Goal: Information Seeking & Learning: Check status

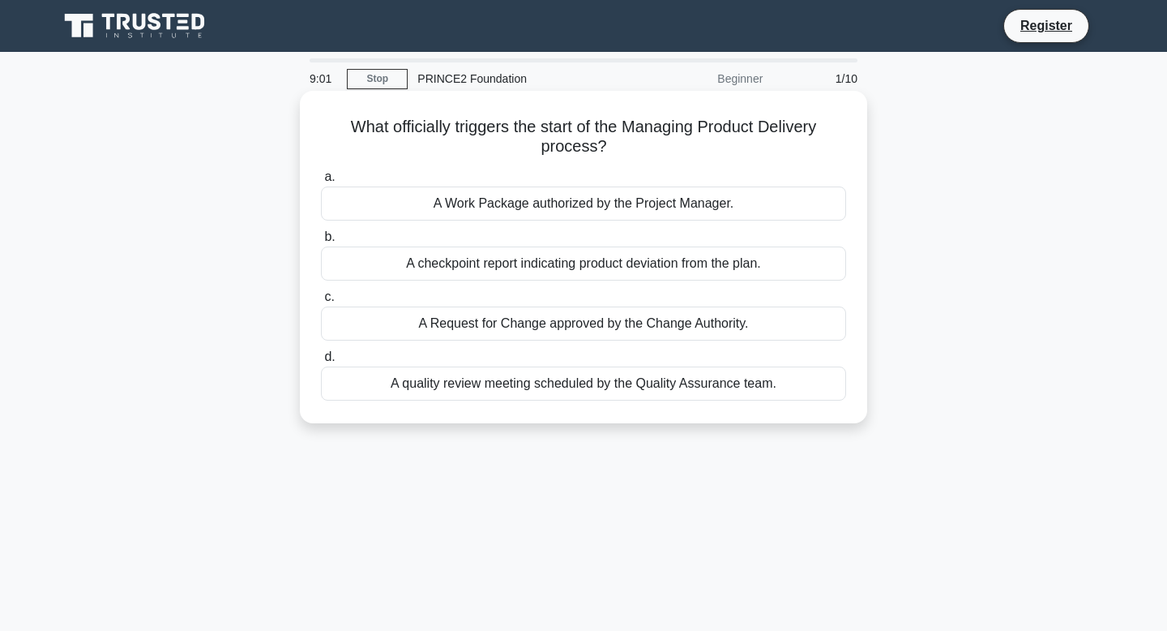
click at [537, 266] on div "A checkpoint report indicating product deviation from the plan." at bounding box center [583, 263] width 525 height 34
click at [321, 242] on input "b. A checkpoint report indicating product deviation from the plan." at bounding box center [321, 237] width 0 height 11
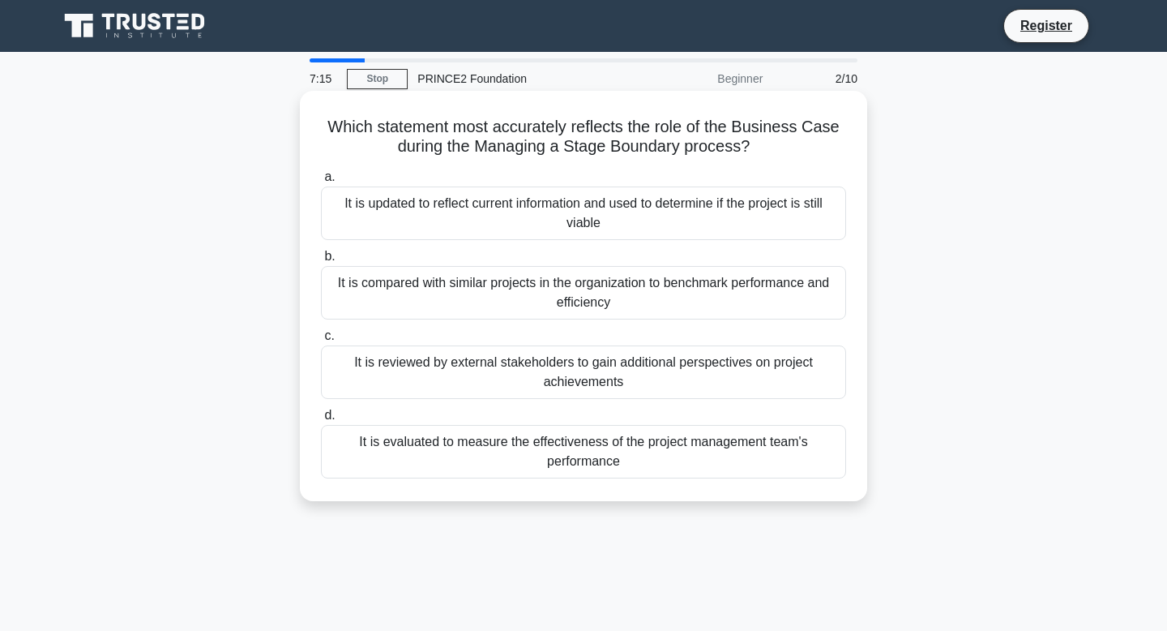
click at [559, 462] on div "It is evaluated to measure the effectiveness of the project management team's p…" at bounding box center [583, 452] width 525 height 54
click at [321, 421] on input "d. It is evaluated to measure the effectiveness of the project management team'…" at bounding box center [321, 415] width 0 height 11
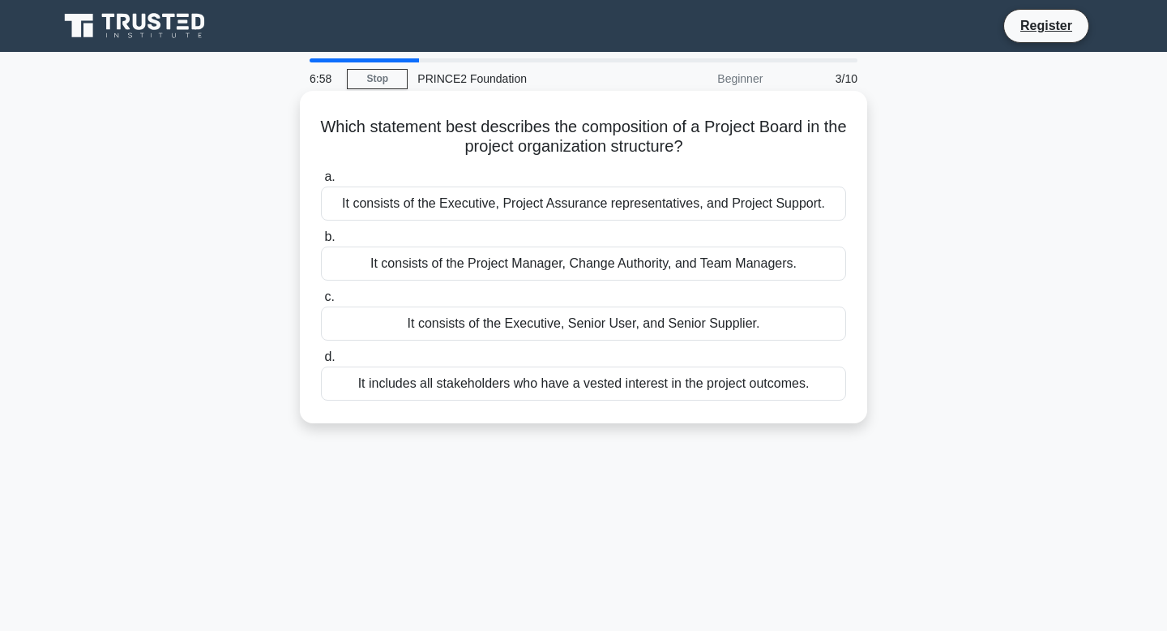
click at [623, 129] on h5 "Which statement best describes the composition of a Project Board in the projec…" at bounding box center [583, 137] width 529 height 41
copy h5 "composition"
click at [709, 145] on h5 "Which statement best describes the composition of a Project Board in the projec…" at bounding box center [583, 137] width 529 height 41
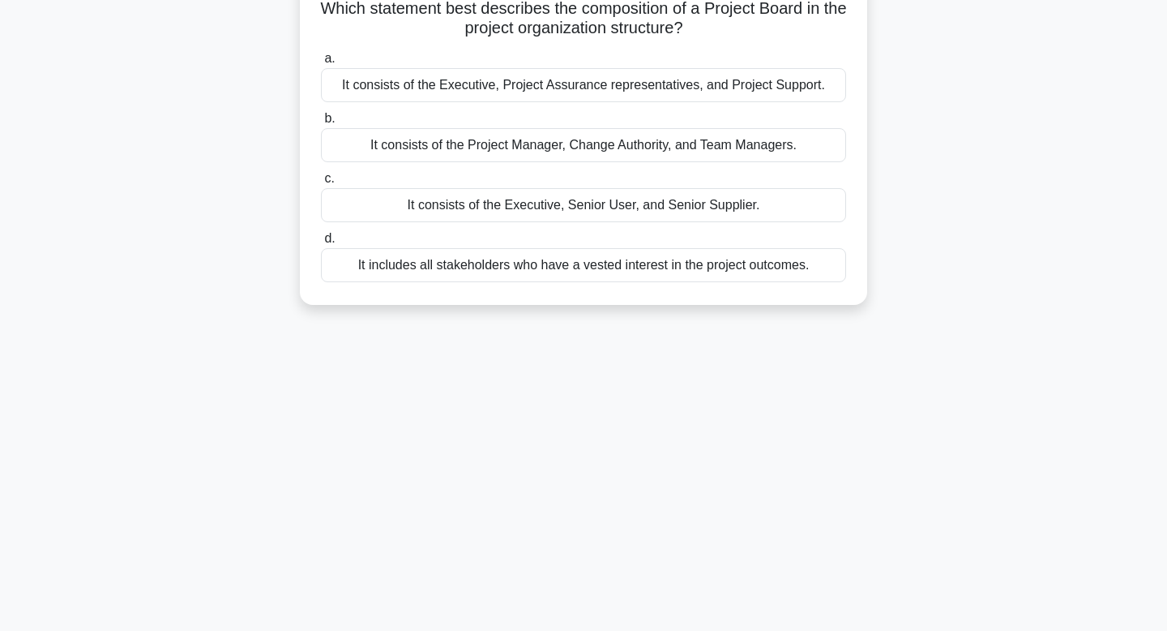
scroll to position [130, 0]
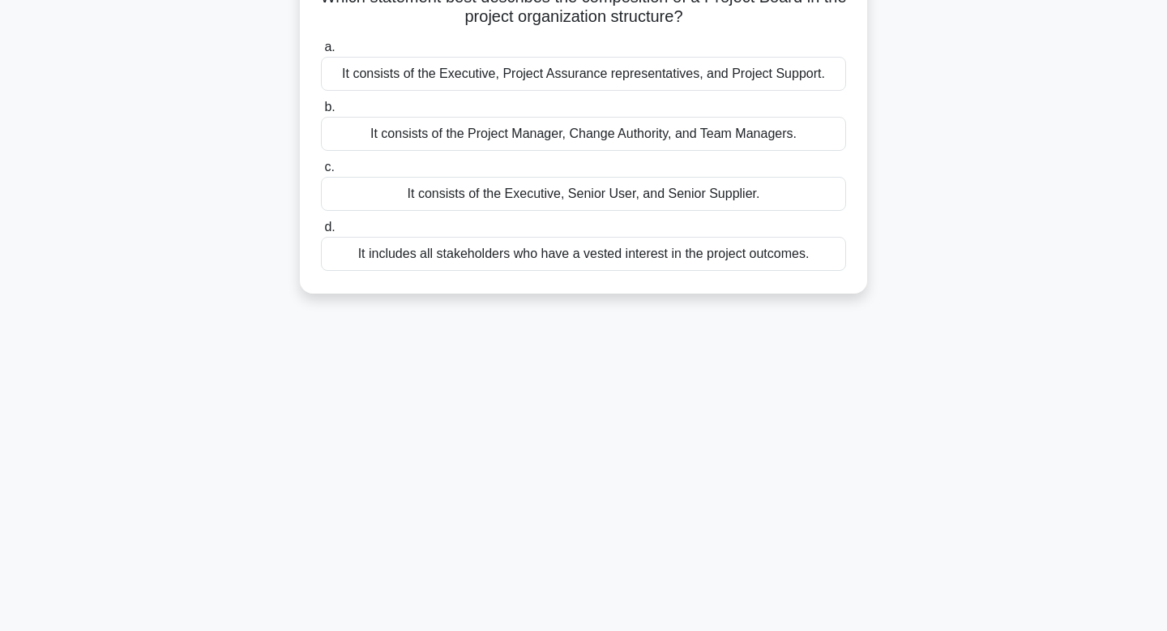
click at [543, 262] on div "It includes all stakeholders who have a vested interest in the project outcomes." at bounding box center [583, 254] width 525 height 34
click at [321, 233] on input "d. It includes all stakeholders who have a vested interest in the project outco…" at bounding box center [321, 227] width 0 height 11
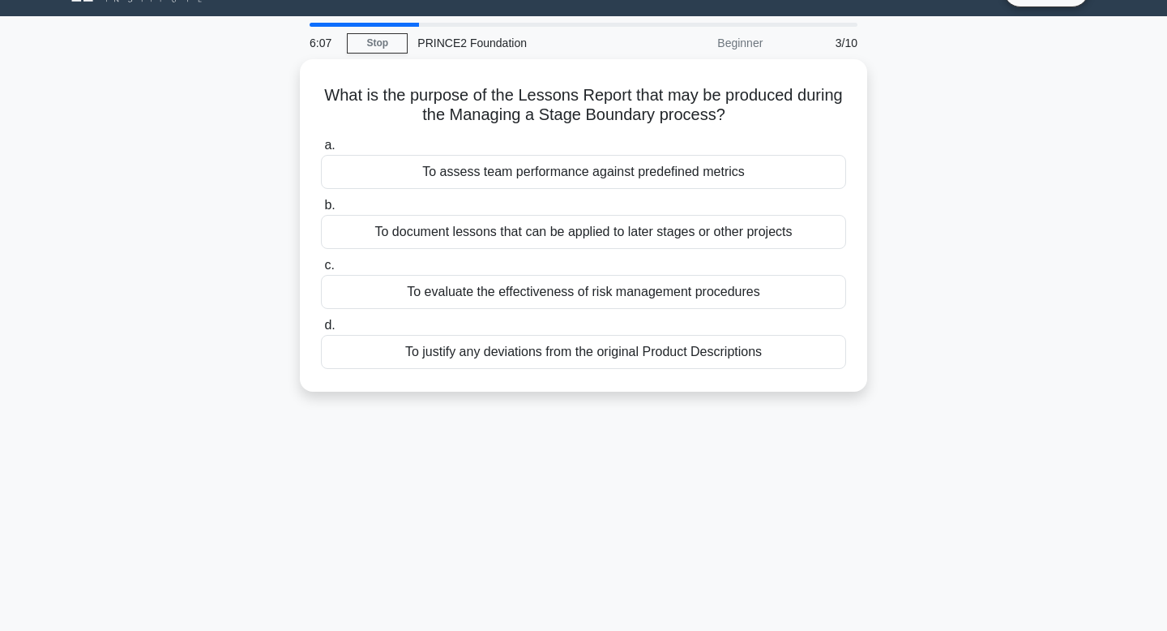
scroll to position [0, 0]
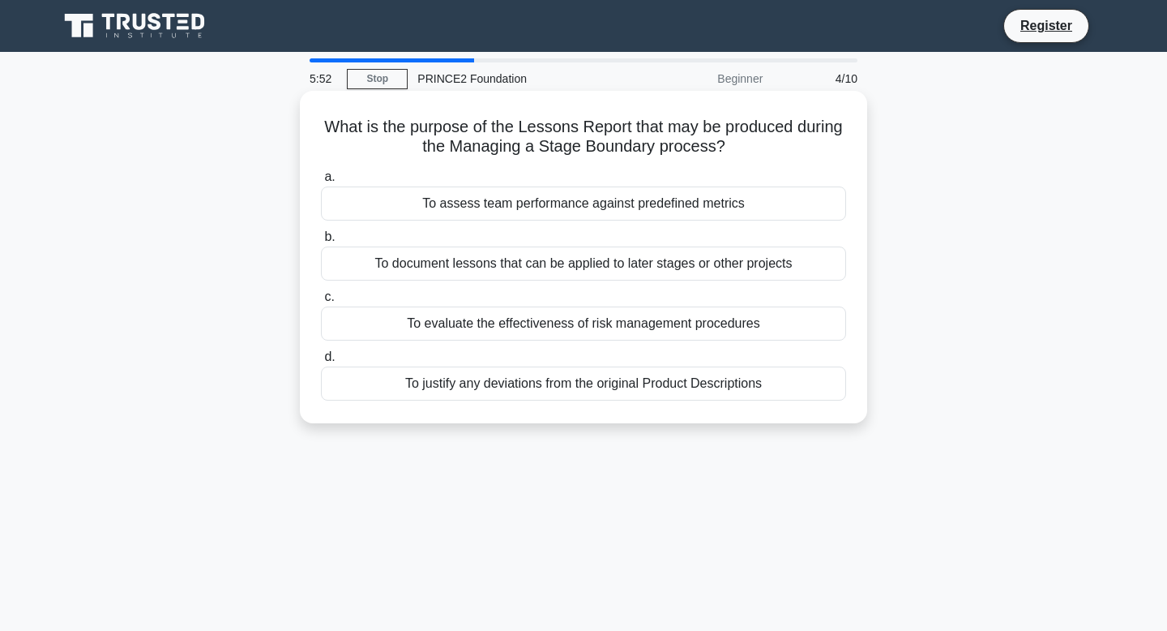
click at [638, 149] on h5 "What is the purpose of the Lessons Report that may be produced during the Manag…" at bounding box center [583, 137] width 529 height 41
copy h5 "Boundary"
click at [461, 279] on div "To document lessons that can be applied to later stages or other projects" at bounding box center [583, 263] width 525 height 34
click at [321, 242] on input "b. To document lessons that can be applied to later stages or other projects" at bounding box center [321, 237] width 0 height 11
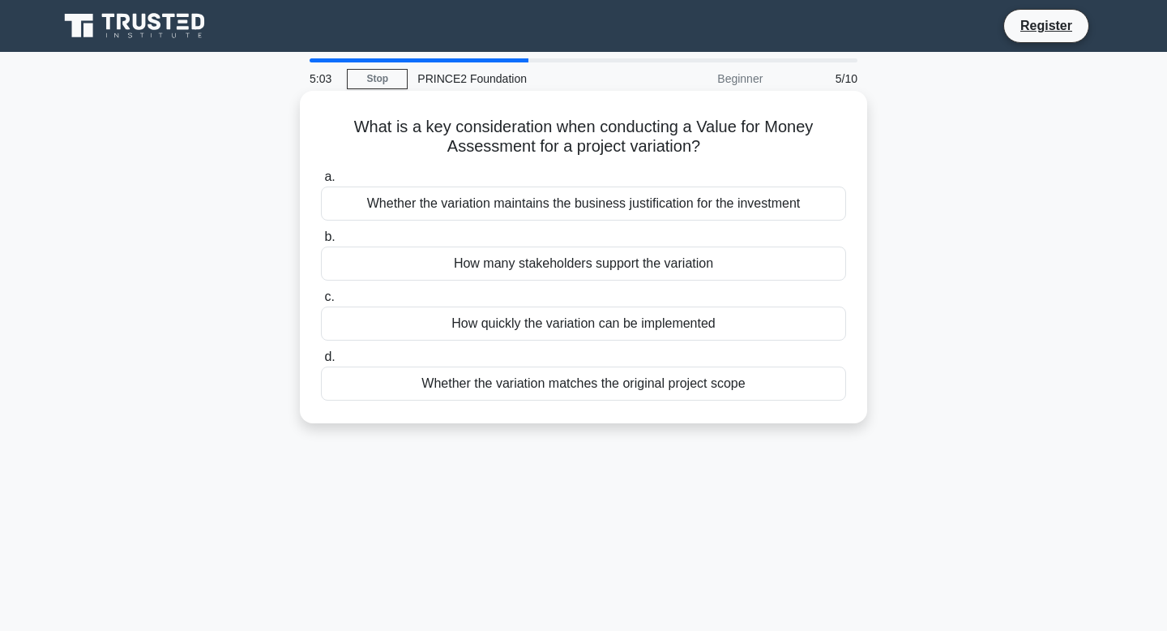
click at [646, 146] on h5 "What is a key consideration when conducting a Value for Money Assessment for a …" at bounding box center [583, 137] width 529 height 41
copy h5 "variation"
click at [568, 206] on div "Whether the variation maintains the business justification for the investment" at bounding box center [583, 203] width 525 height 34
click at [321, 182] on input "a. Whether the variation maintains the business justification for the investment" at bounding box center [321, 177] width 0 height 11
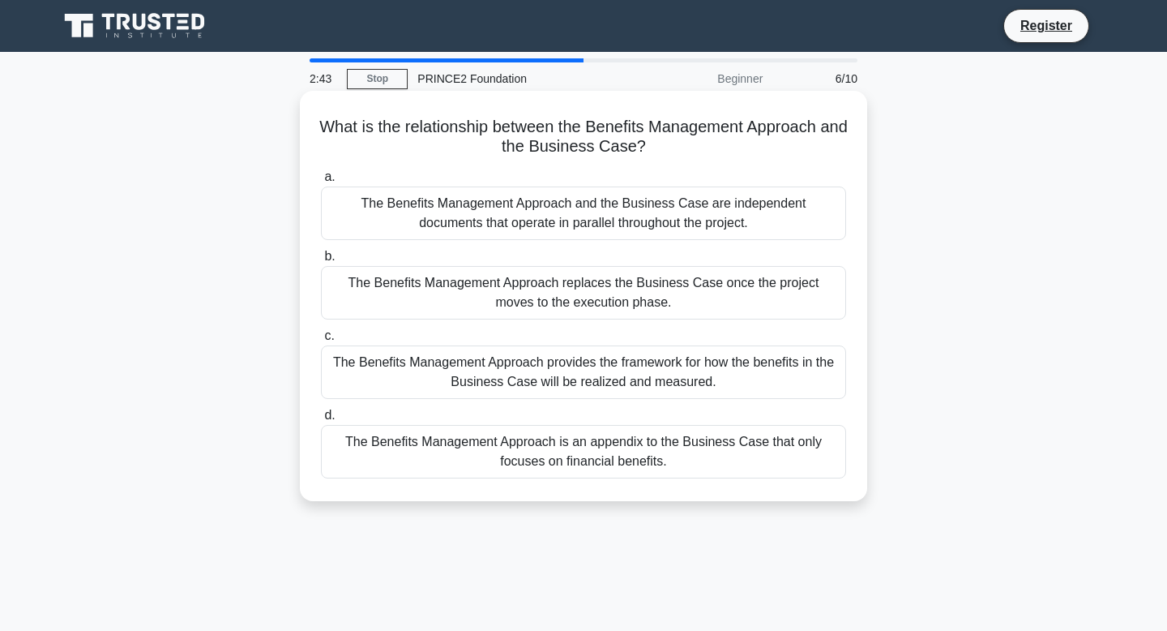
click at [520, 374] on div "The Benefits Management Approach provides the framework for how the benefits in…" at bounding box center [583, 372] width 525 height 54
click at [321, 341] on input "c. The Benefits Management Approach provides the framework for how the benefits…" at bounding box center [321, 336] width 0 height 11
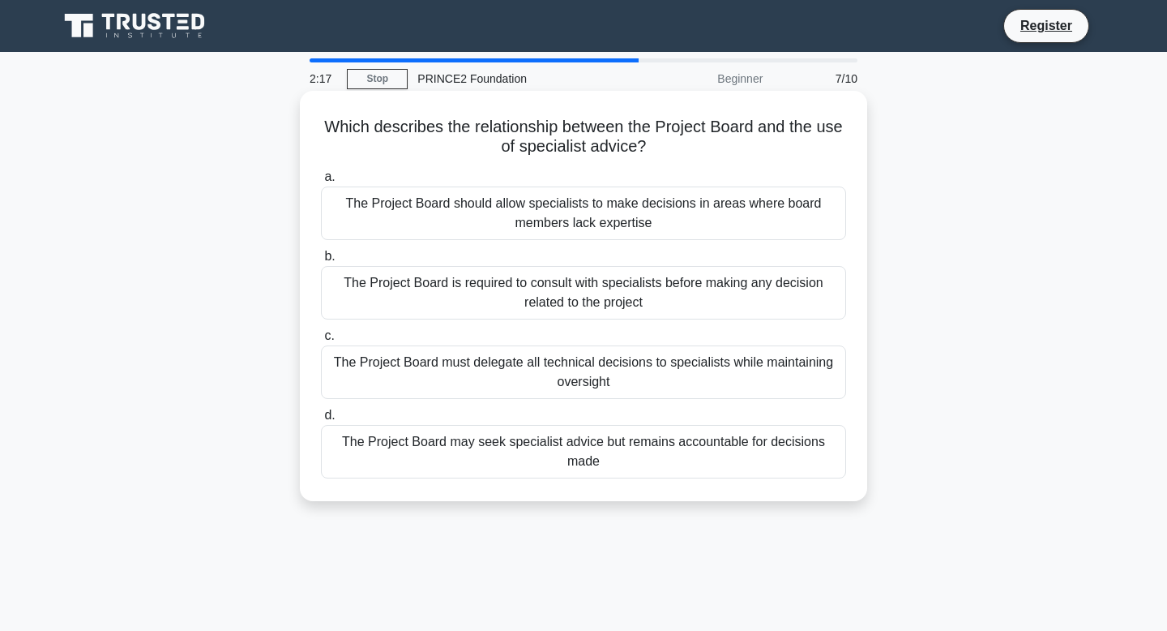
click at [571, 152] on h5 "Which describes the relationship between the Project Board and the use of speci…" at bounding box center [583, 137] width 529 height 41
click at [540, 205] on div "The Project Board should allow specialists to make decisions in areas where boa…" at bounding box center [583, 213] width 525 height 54
click at [321, 182] on input "a. The Project Board should allow specialists to make decisions in areas where …" at bounding box center [321, 177] width 0 height 11
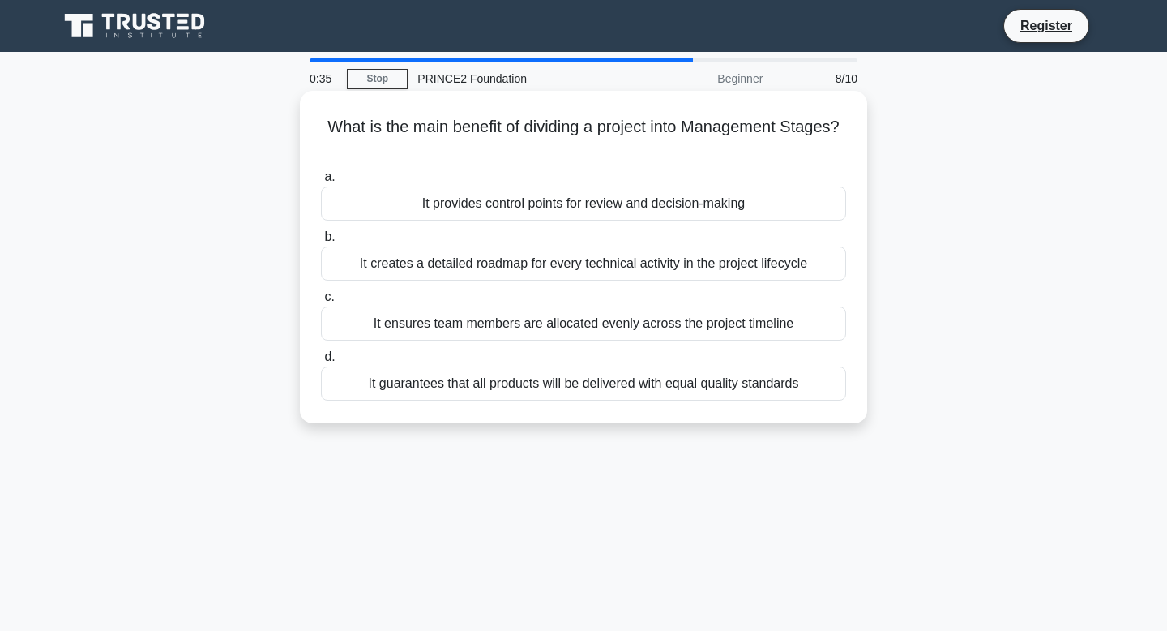
click at [596, 205] on div "It provides control points for review and decision-making" at bounding box center [583, 203] width 525 height 34
click at [321, 182] on input "a. It provides control points for review and decision-making" at bounding box center [321, 177] width 0 height 11
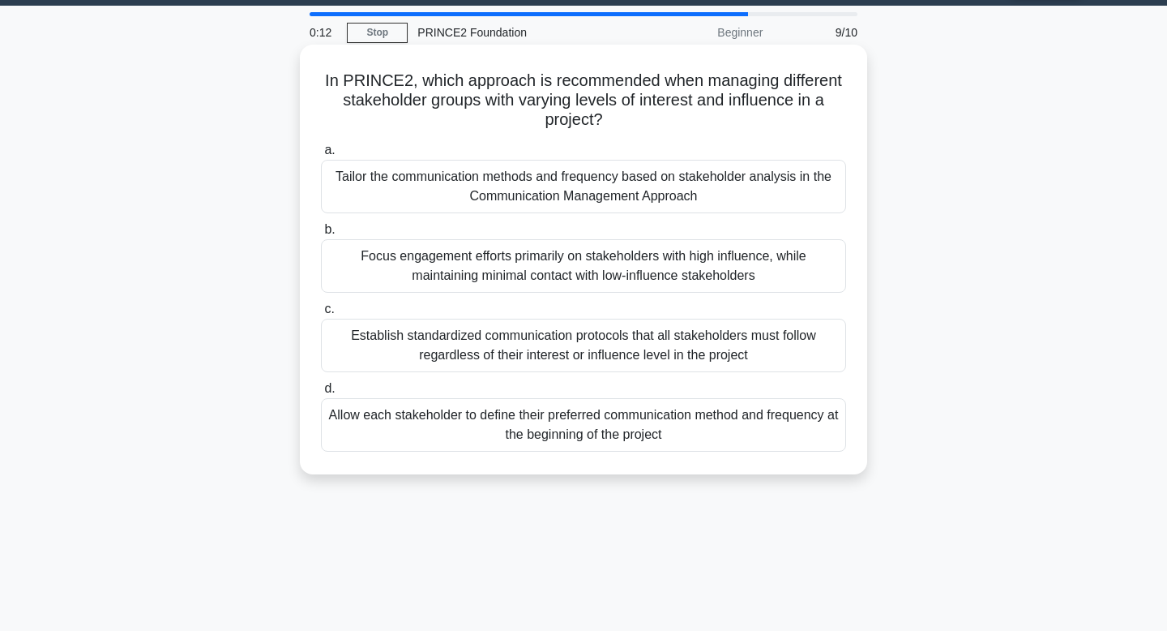
scroll to position [49, 0]
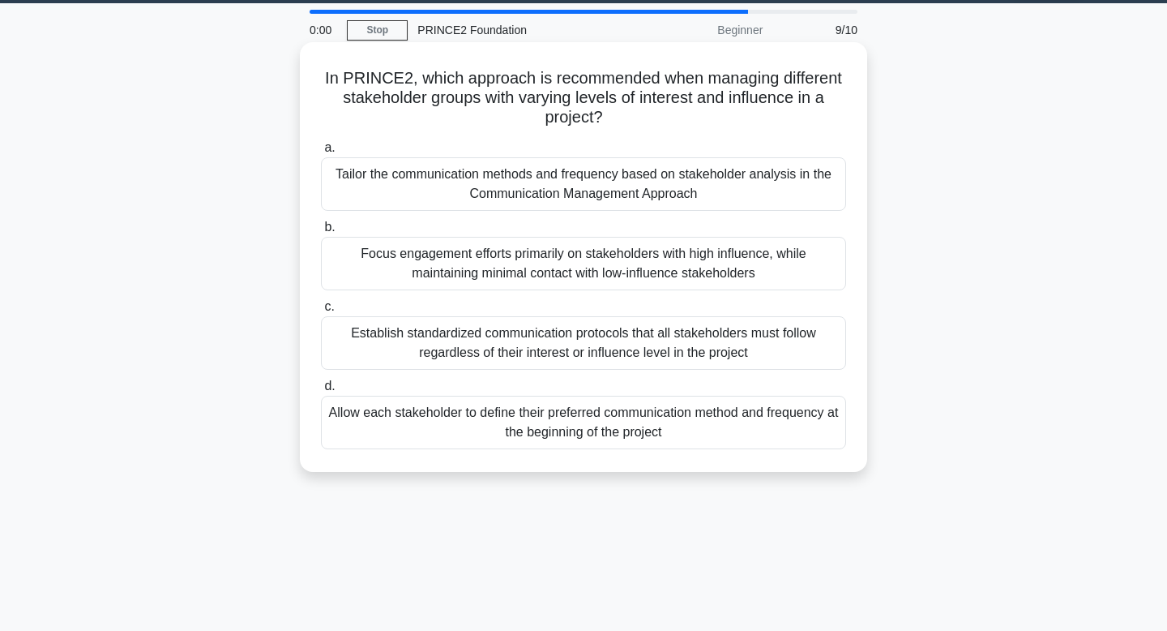
click at [574, 349] on div "Establish standardized communication protocols that all stakeholders must follo…" at bounding box center [583, 343] width 525 height 54
click at [321, 312] on input "c. Establish standardized communication protocols that all stakeholders must fo…" at bounding box center [321, 307] width 0 height 11
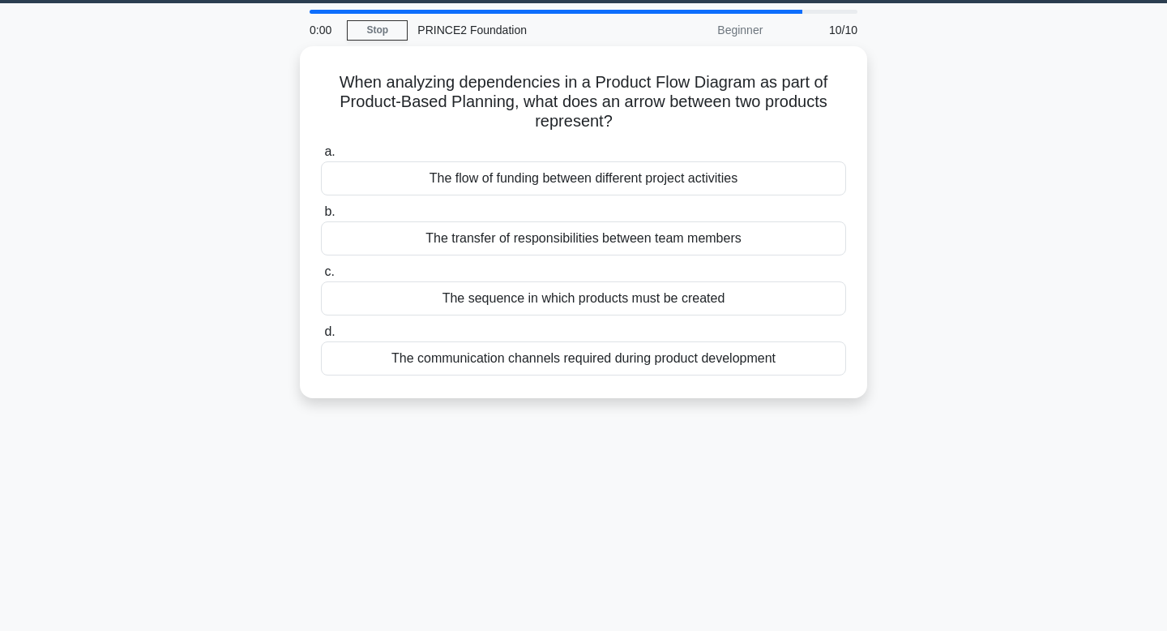
scroll to position [0, 0]
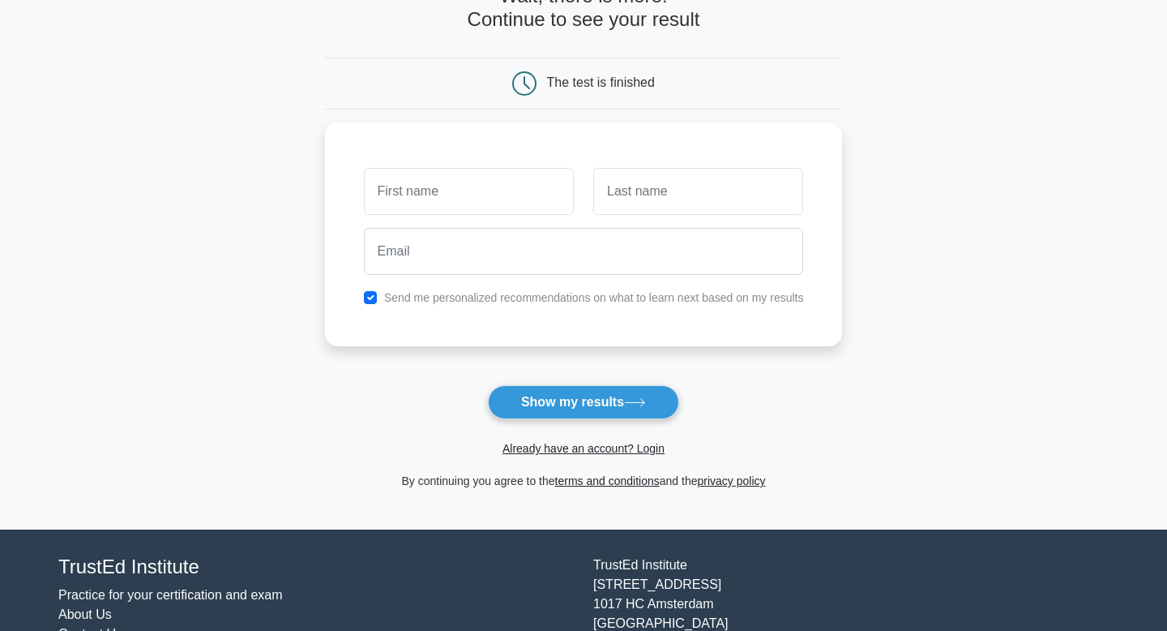
scroll to position [108, 0]
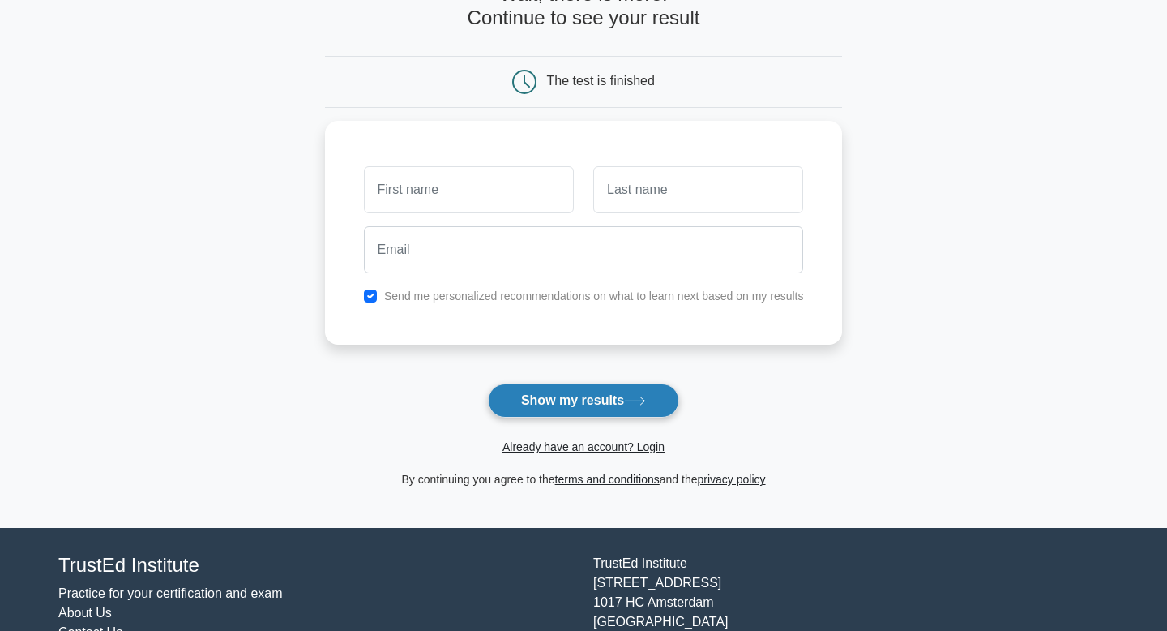
click at [555, 400] on button "Show my results" at bounding box center [583, 400] width 191 height 34
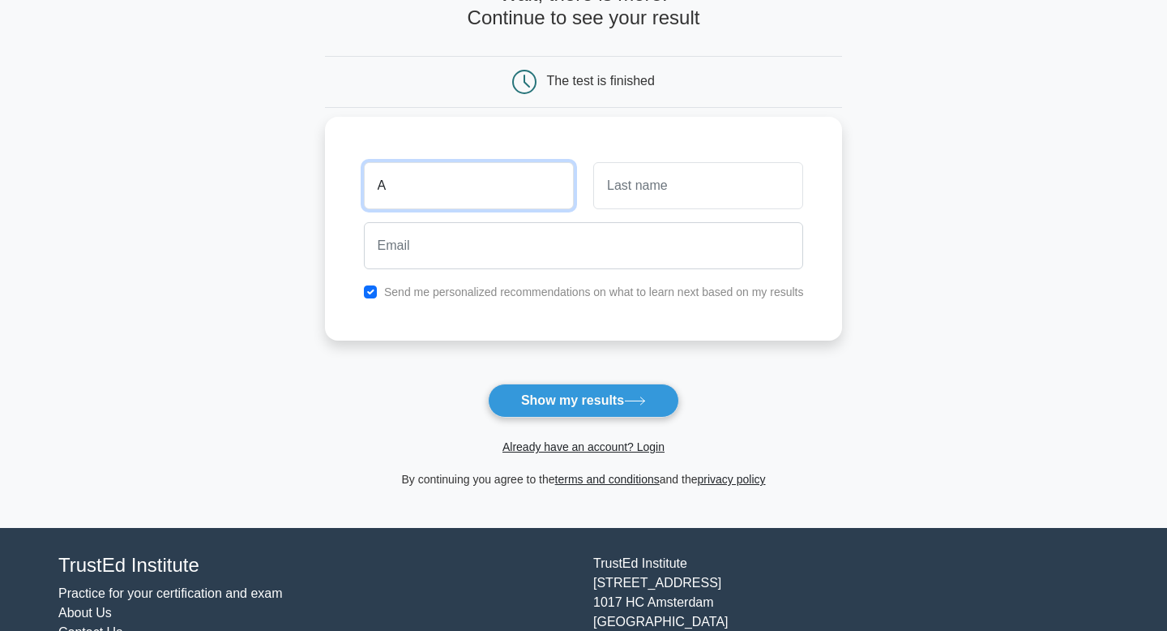
type input "A"
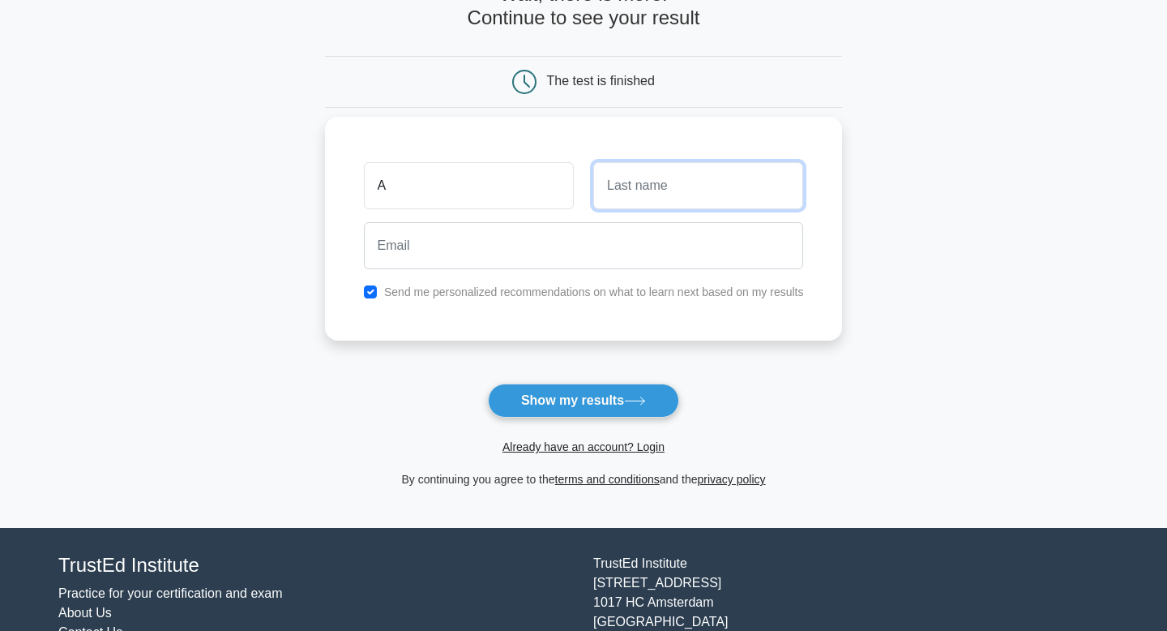
click at [650, 191] on input "text" at bounding box center [698, 185] width 210 height 47
type input "A"
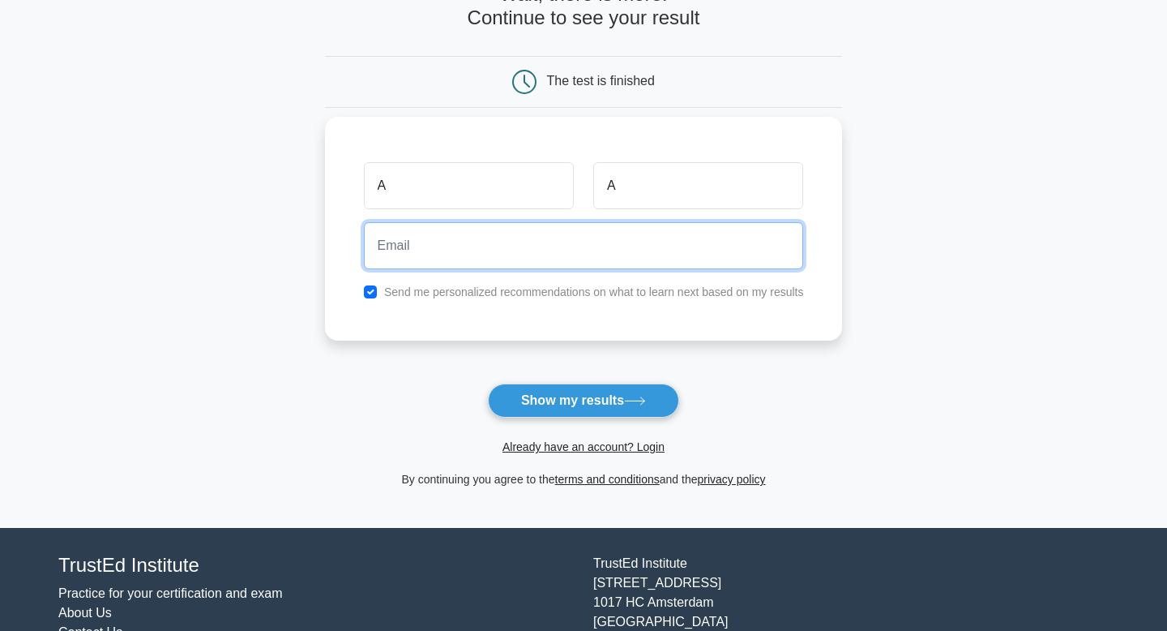
click at [458, 253] on input "email" at bounding box center [584, 245] width 440 height 47
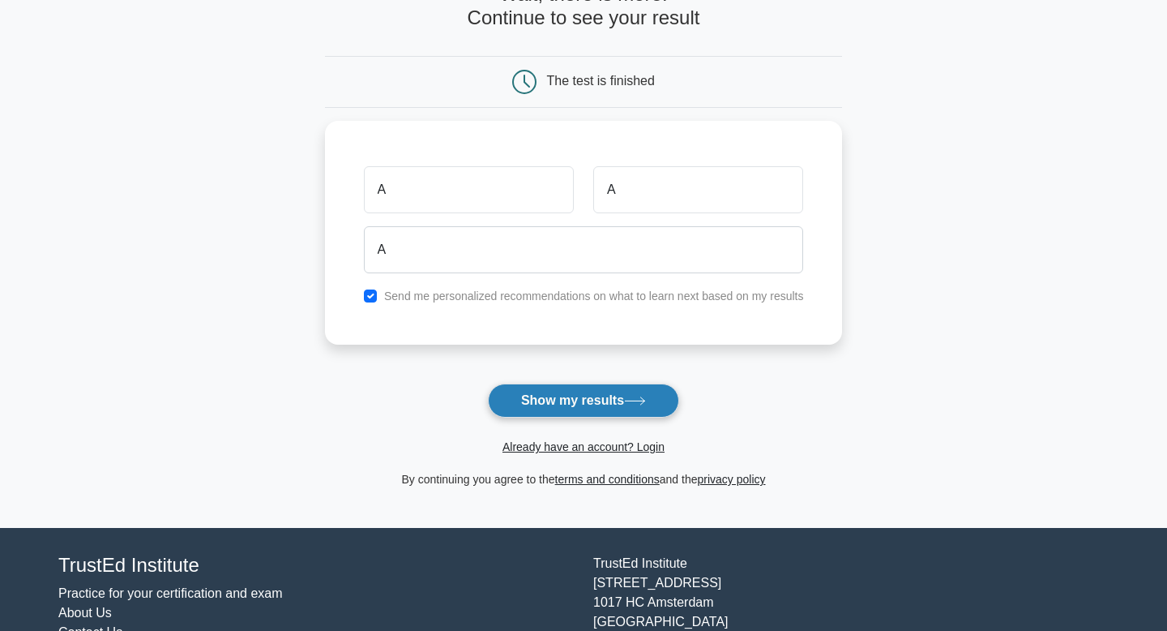
click at [535, 393] on button "Show my results" at bounding box center [583, 400] width 191 height 34
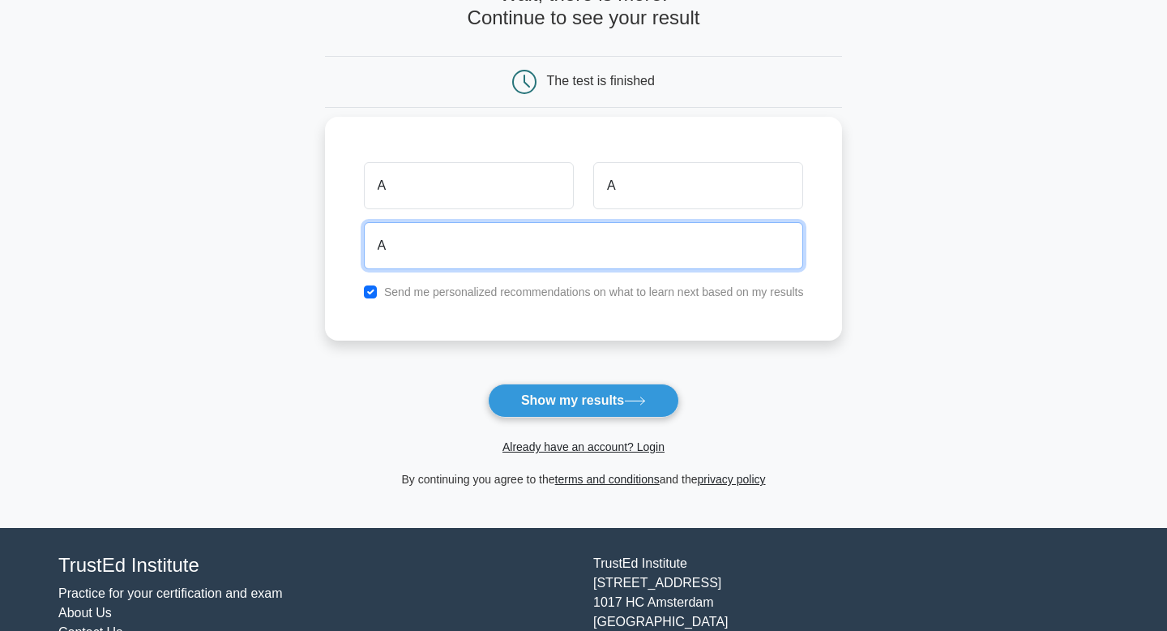
click at [450, 253] on input "A" at bounding box center [584, 245] width 440 height 47
type input "[EMAIL_ADDRESS][DOMAIN_NAME]"
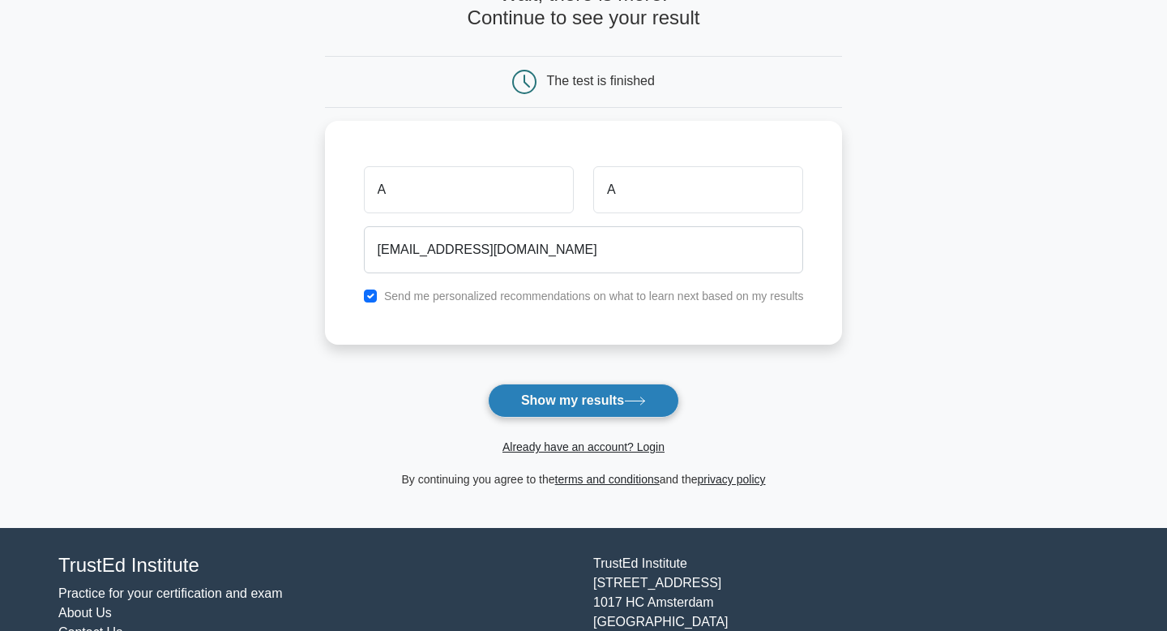
click at [544, 407] on button "Show my results" at bounding box center [583, 400] width 191 height 34
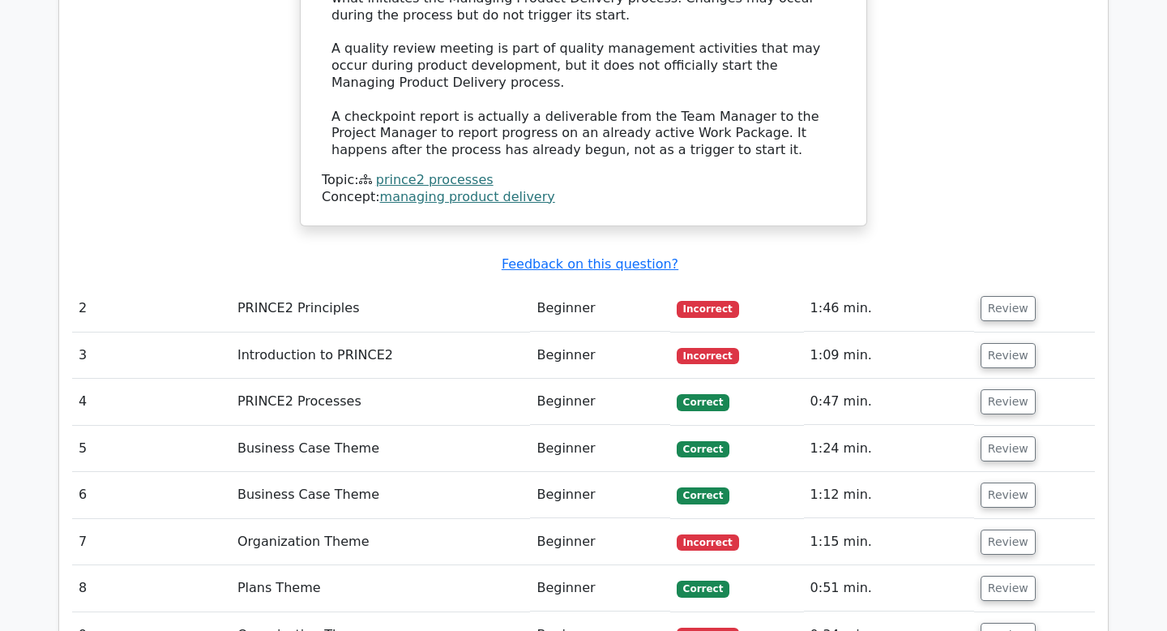
scroll to position [1861, 0]
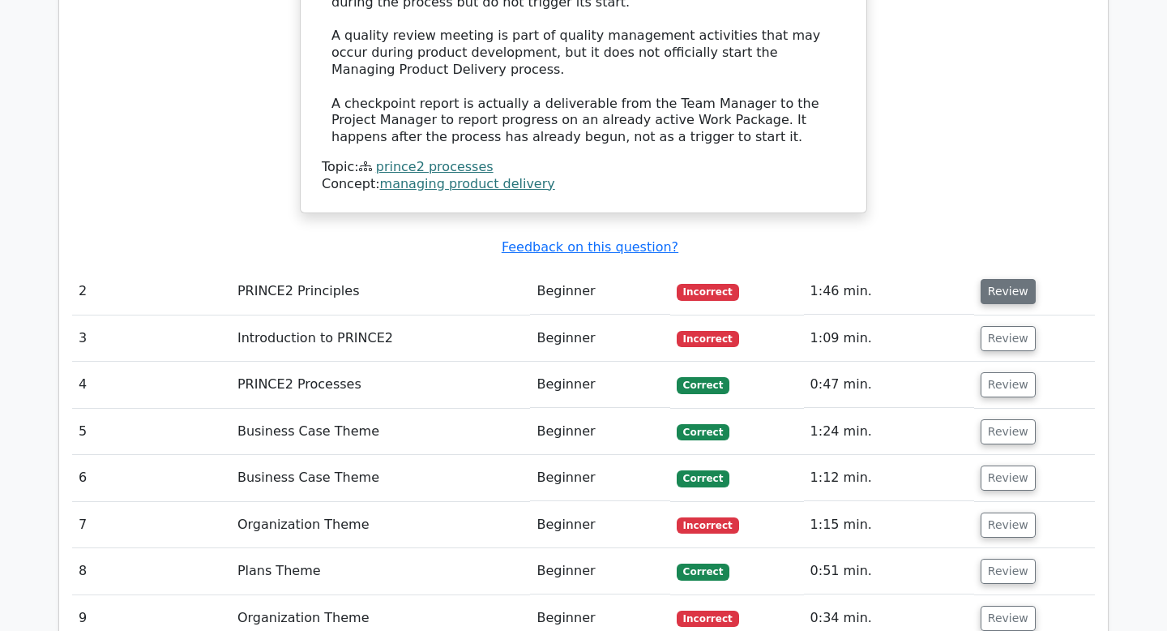
click at [991, 279] on button "Review" at bounding box center [1008, 291] width 55 height 25
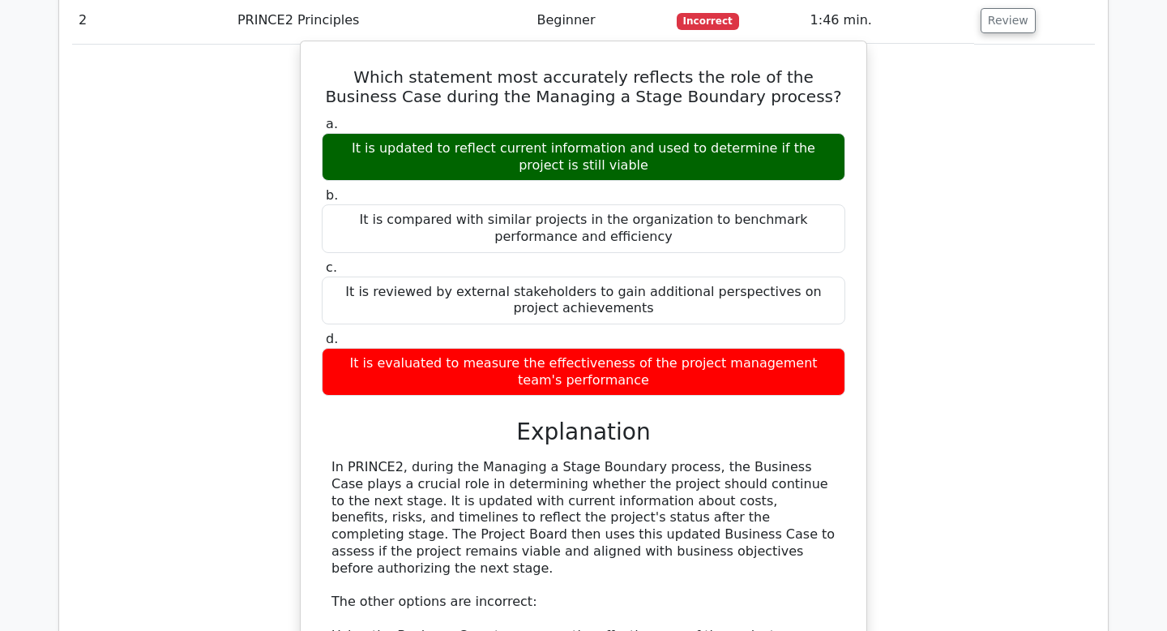
scroll to position [2135, 0]
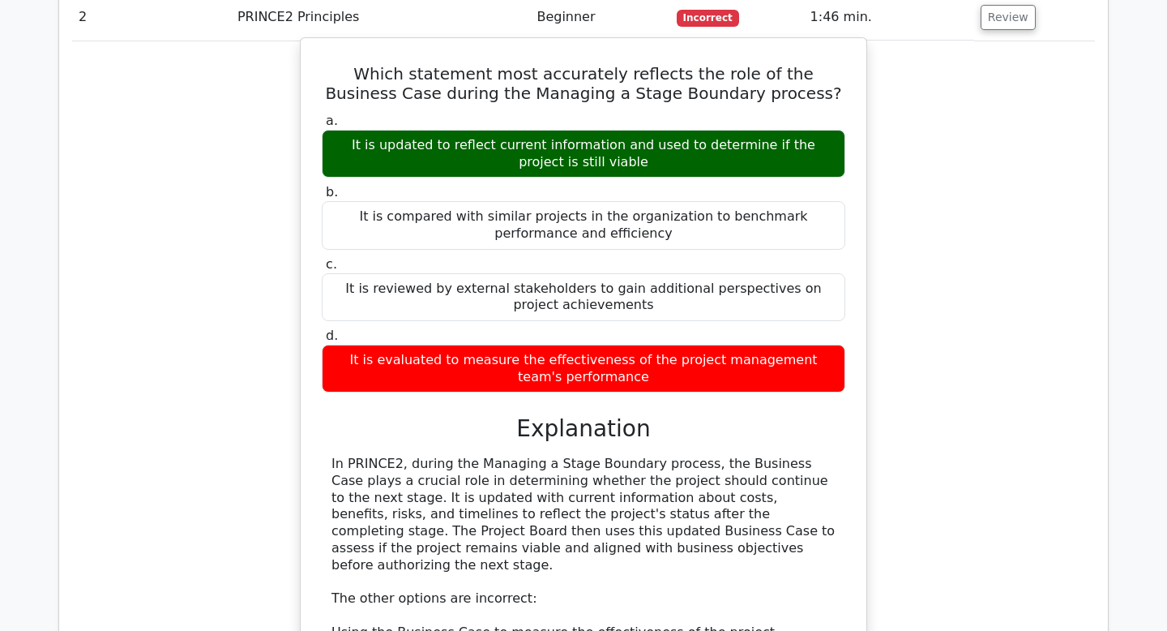
click at [586, 130] on div "It is updated to reflect current information and used to determine if the proje…" at bounding box center [584, 154] width 524 height 49
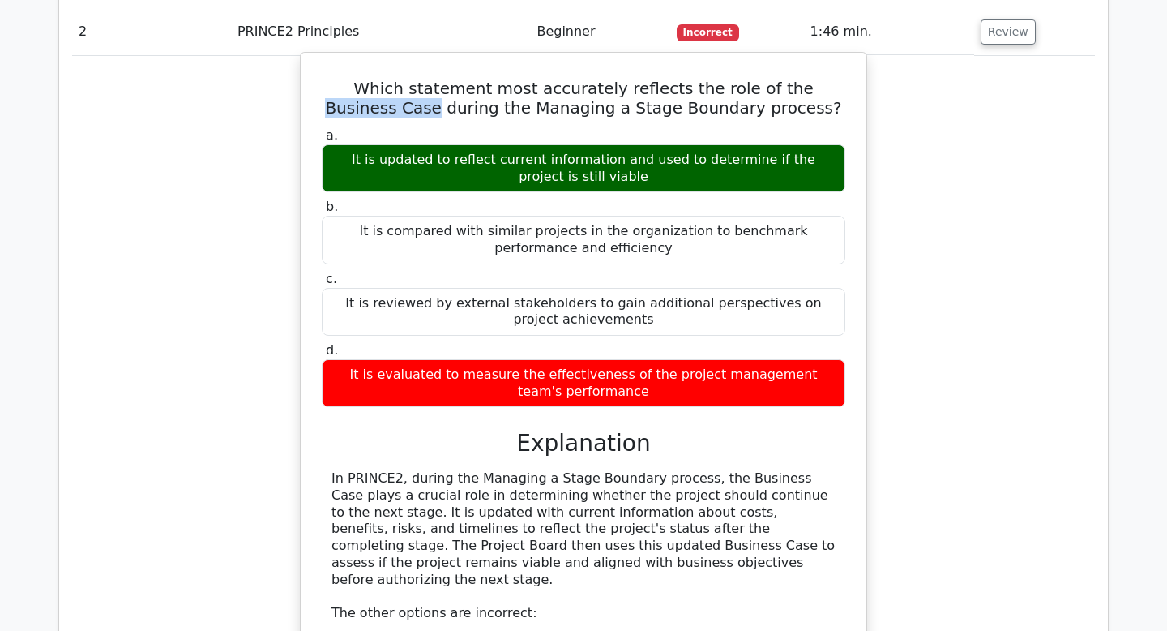
drag, startPoint x: 737, startPoint y: 50, endPoint x: 836, endPoint y: 48, distance: 98.9
click at [839, 79] on h5 "Which statement most accurately reflects the role of the Business Case during t…" at bounding box center [583, 98] width 527 height 39
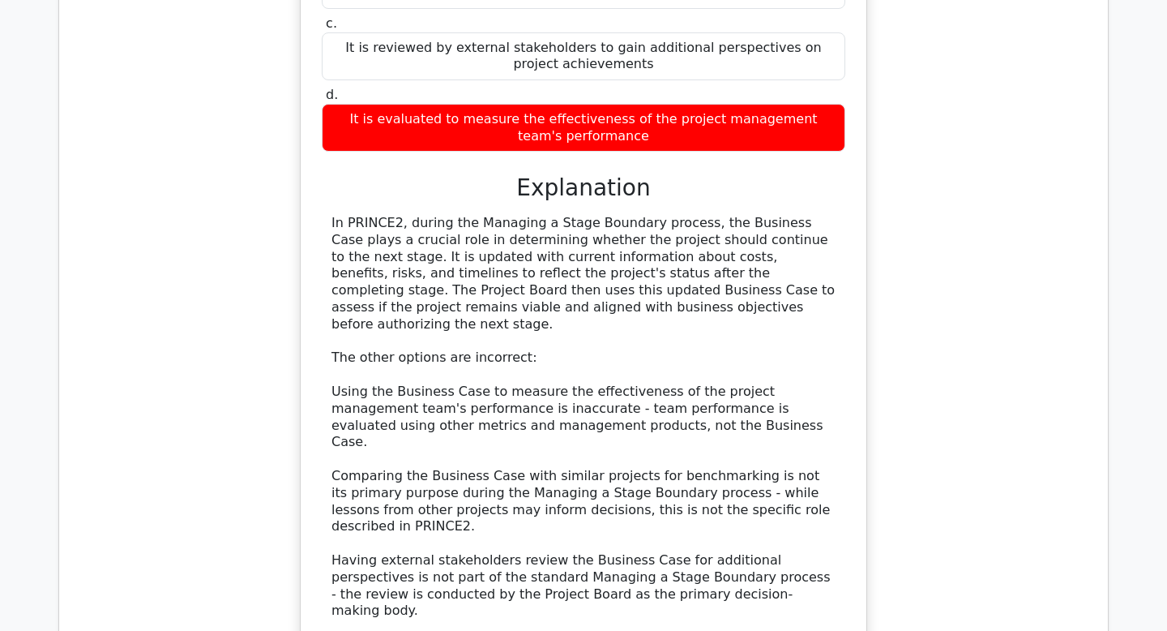
scroll to position [2369, 0]
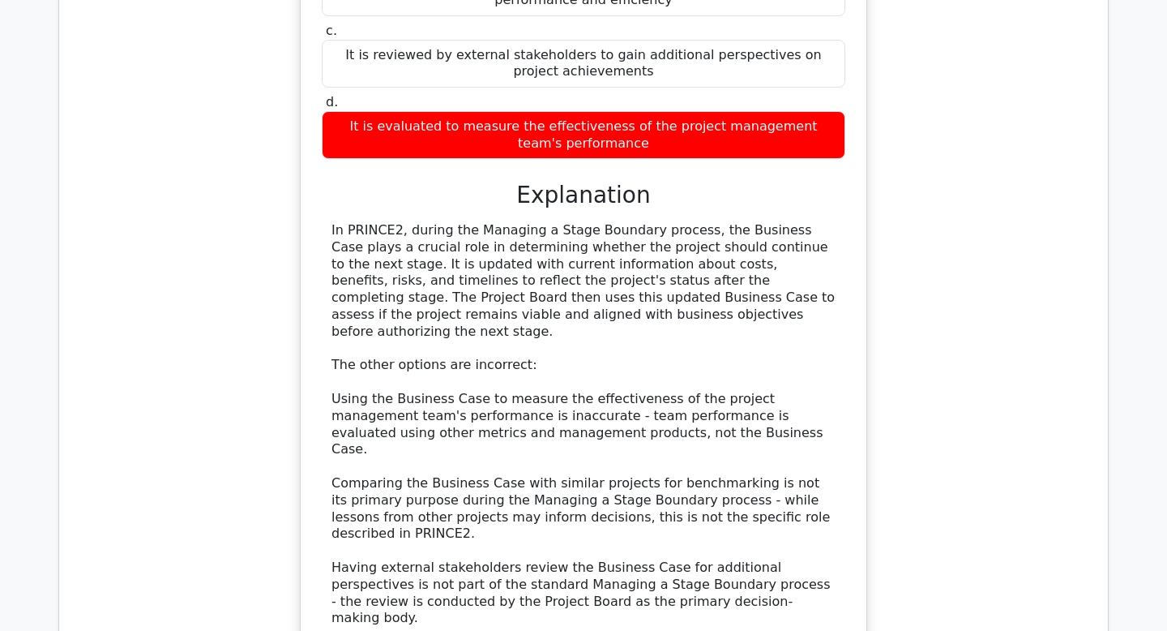
click at [383, 227] on div "In PRINCE2, during the Managing a Stage Boundary process, the Business Case pla…" at bounding box center [584, 424] width 504 height 405
click at [690, 262] on div "In PRINCE2, during the Managing a Stage Boundary process, the Business Case pla…" at bounding box center [584, 424] width 504 height 405
copy div "viable"
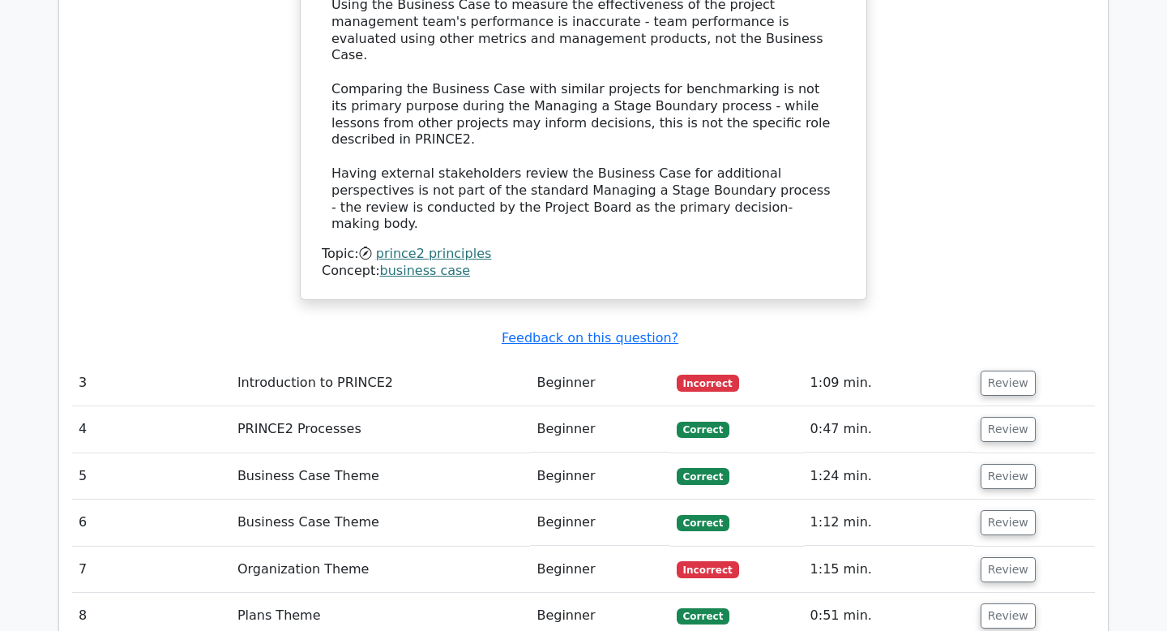
scroll to position [2765, 0]
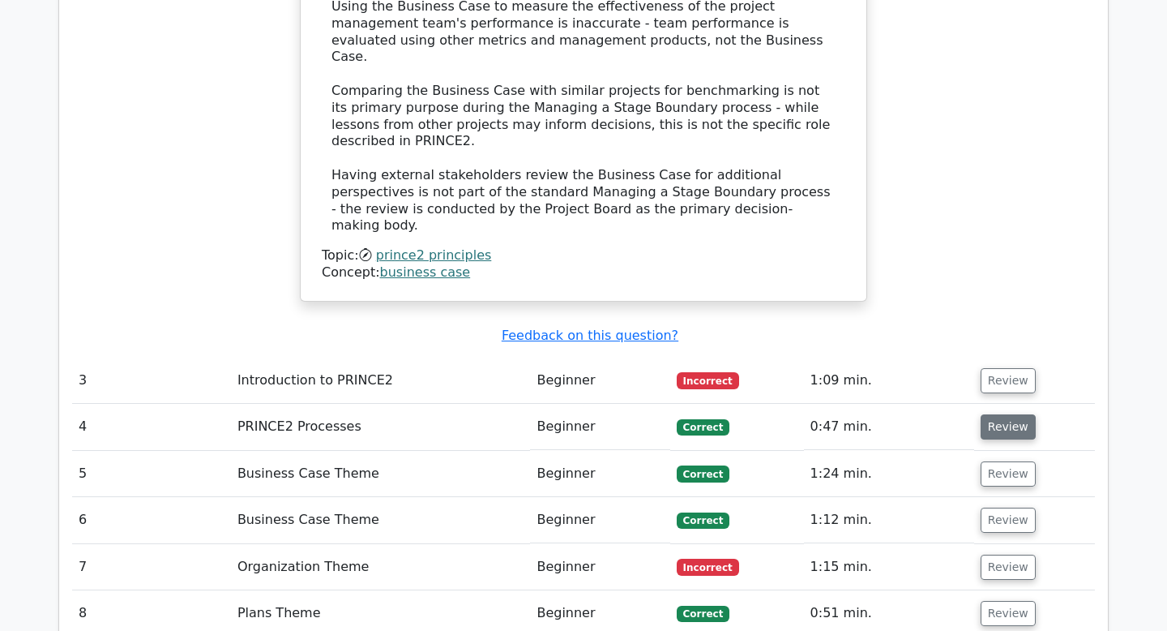
click at [981, 414] on button "Review" at bounding box center [1008, 426] width 55 height 25
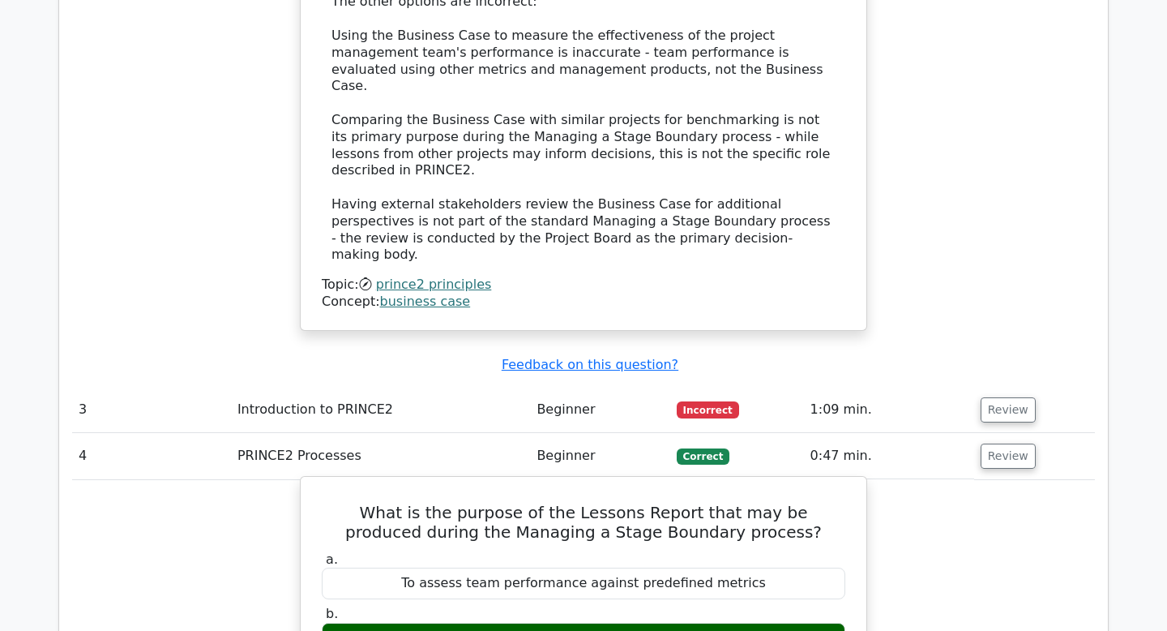
scroll to position [2737, 0]
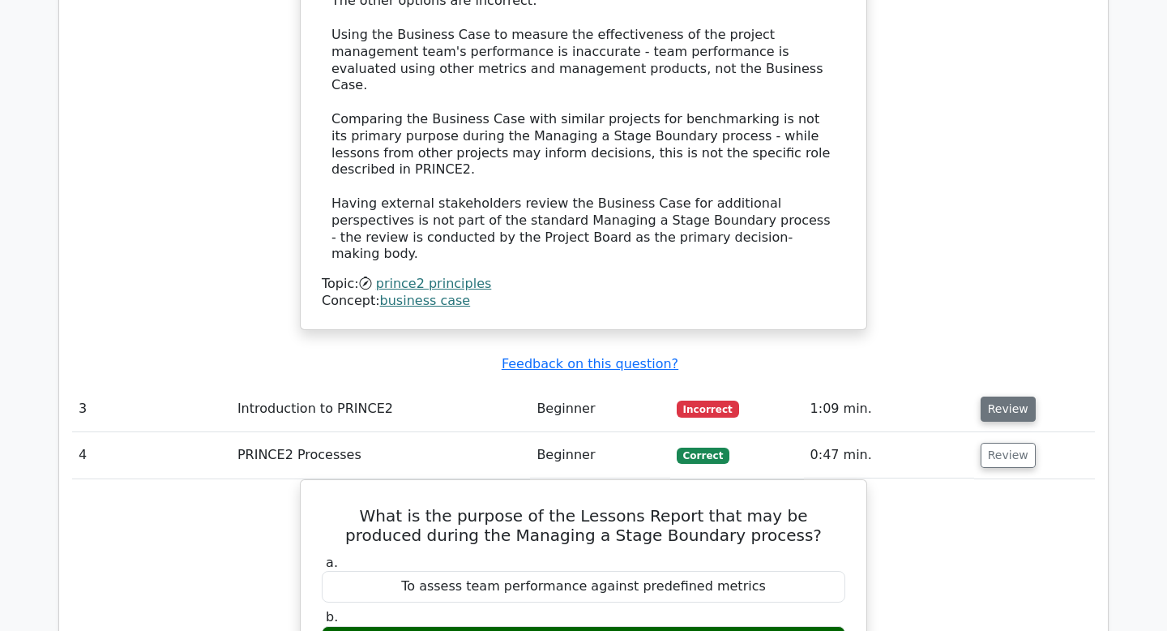
click at [1000, 396] on button "Review" at bounding box center [1008, 408] width 55 height 25
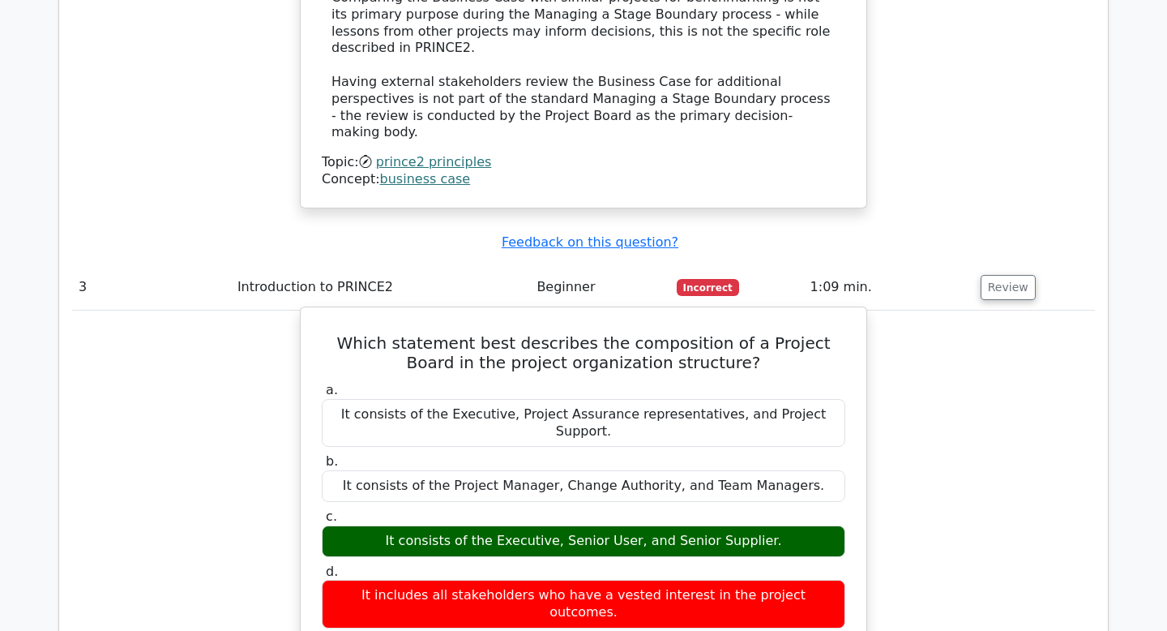
scroll to position [2873, 0]
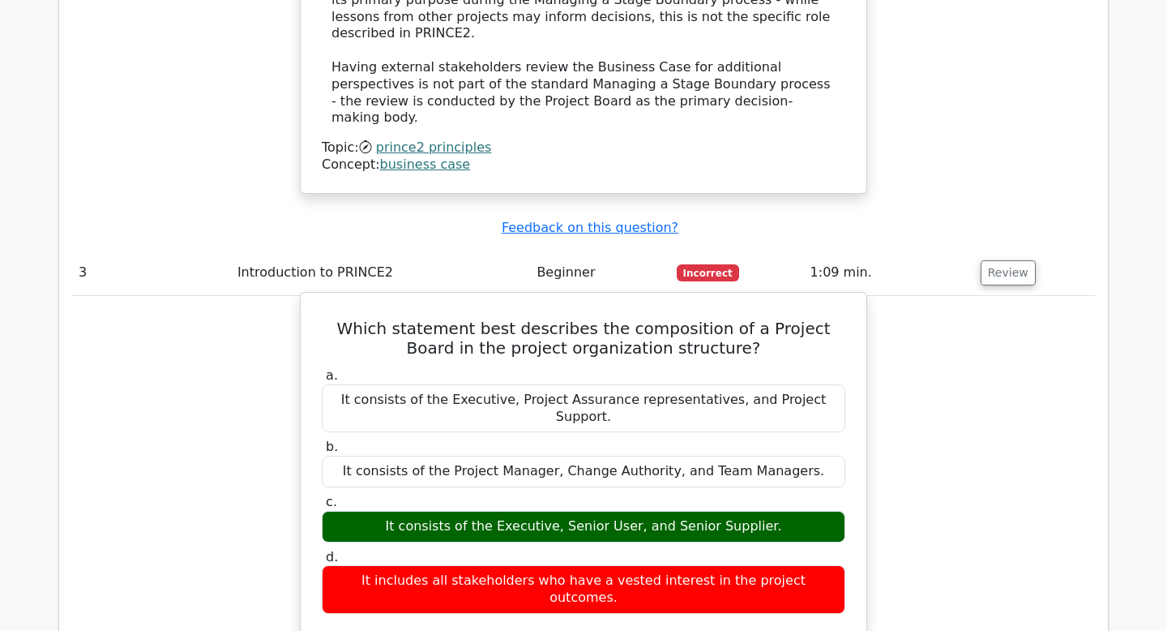
click at [634, 319] on h5 "Which statement best describes the composition of a Project Board in the projec…" at bounding box center [583, 338] width 527 height 39
copy h5 "composition"
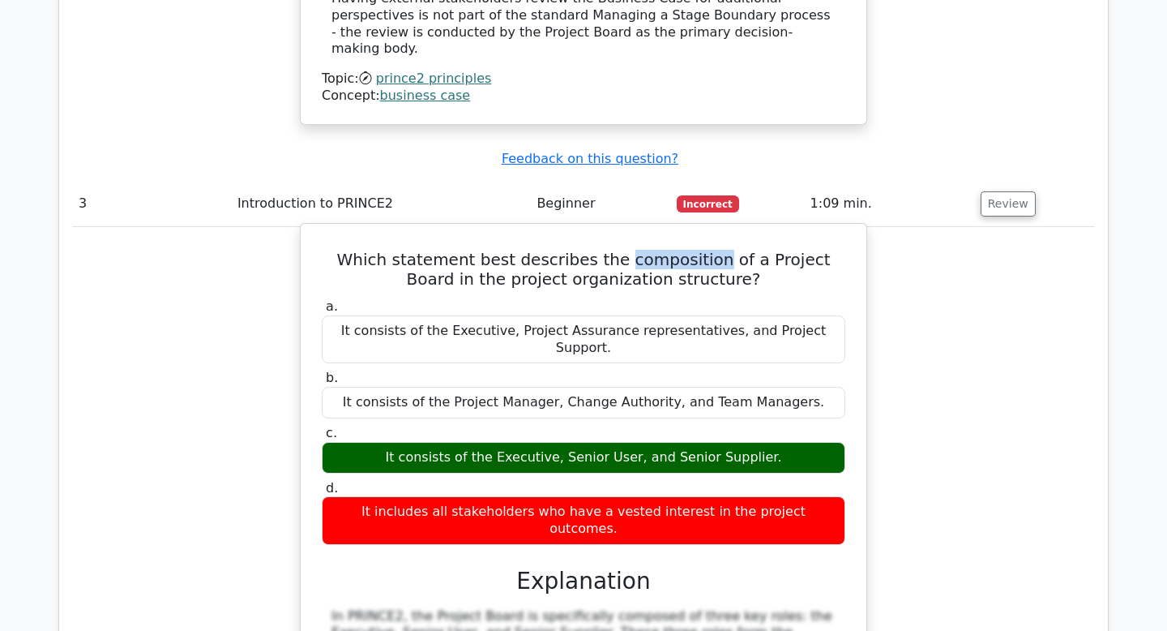
scroll to position [2944, 0]
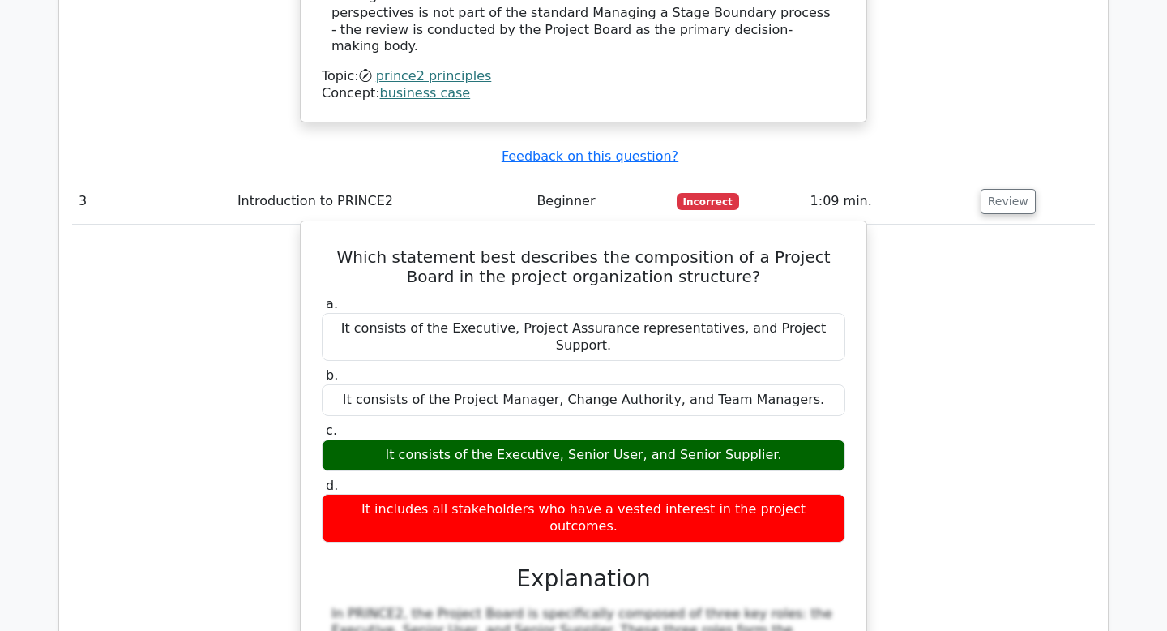
click at [536, 439] on div "It consists of the Executive, Senior User, and Senior Supplier." at bounding box center [584, 455] width 524 height 32
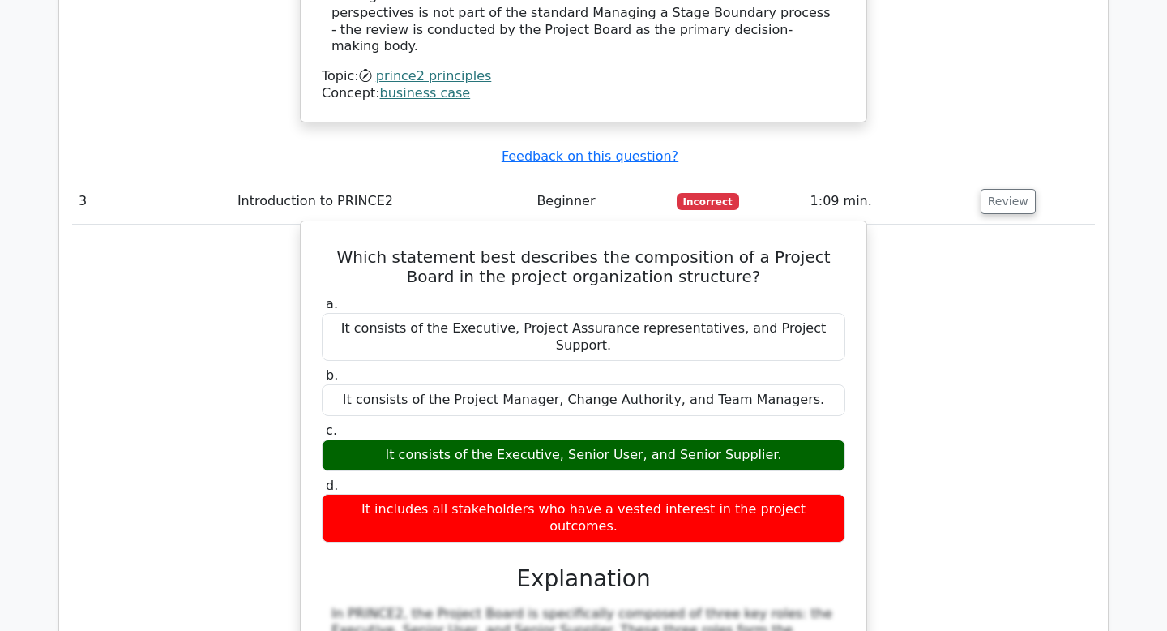
click at [430, 439] on div "It consists of the Executive, Senior User, and Senior Supplier." at bounding box center [584, 455] width 524 height 32
copy div "It consists of the Executive, Senior User, and Senior Supplier."
drag, startPoint x: 726, startPoint y: 149, endPoint x: 817, endPoint y: 159, distance: 92.1
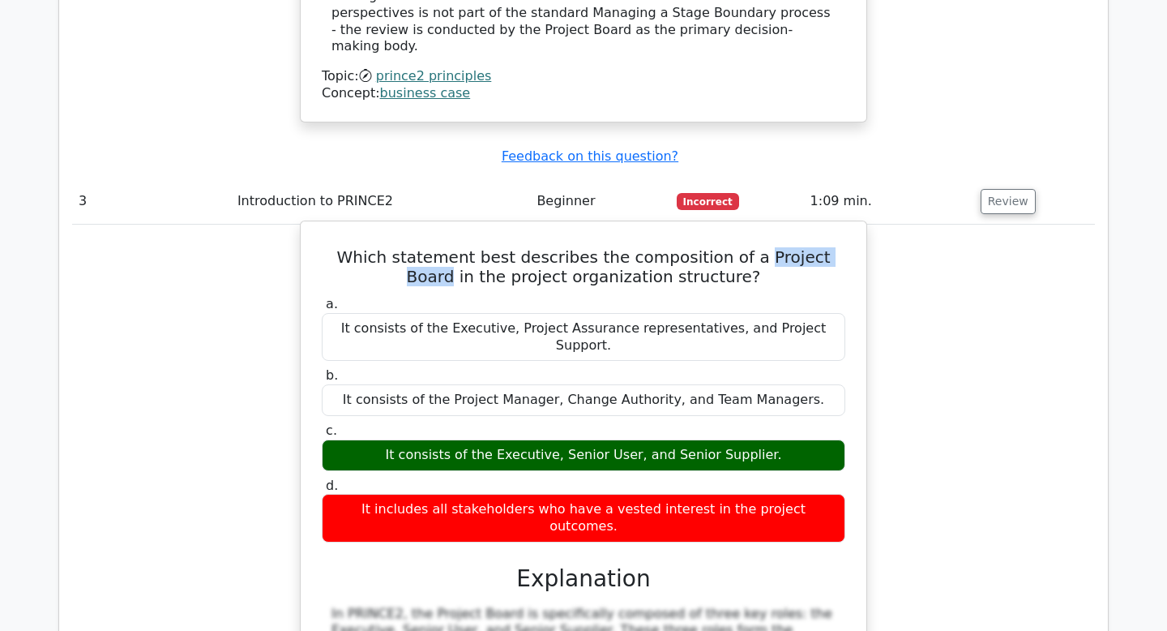
click at [817, 247] on h5 "Which statement best describes the composition of a Project Board in the projec…" at bounding box center [583, 266] width 527 height 39
copy h5 "Project Board"
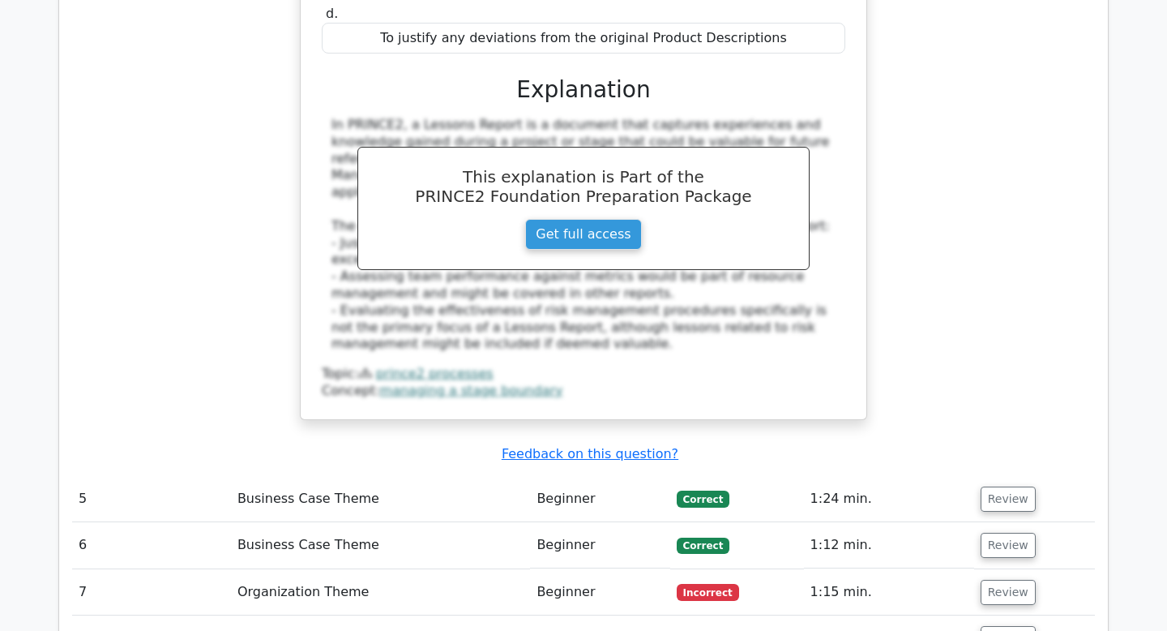
scroll to position [4482, 0]
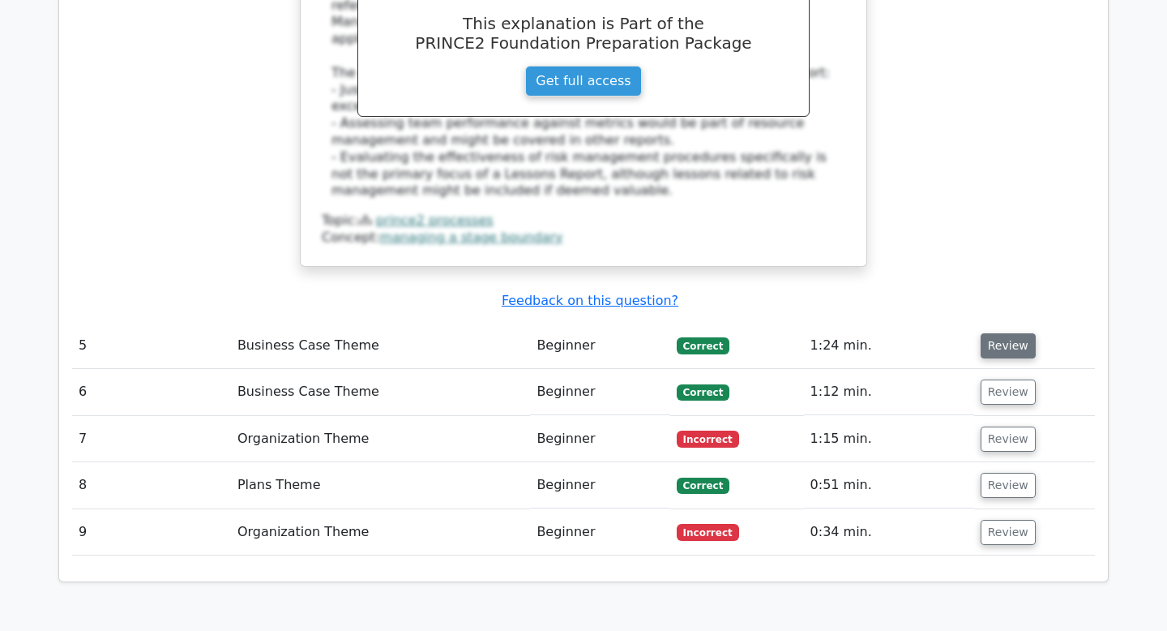
click at [1008, 333] on button "Review" at bounding box center [1008, 345] width 55 height 25
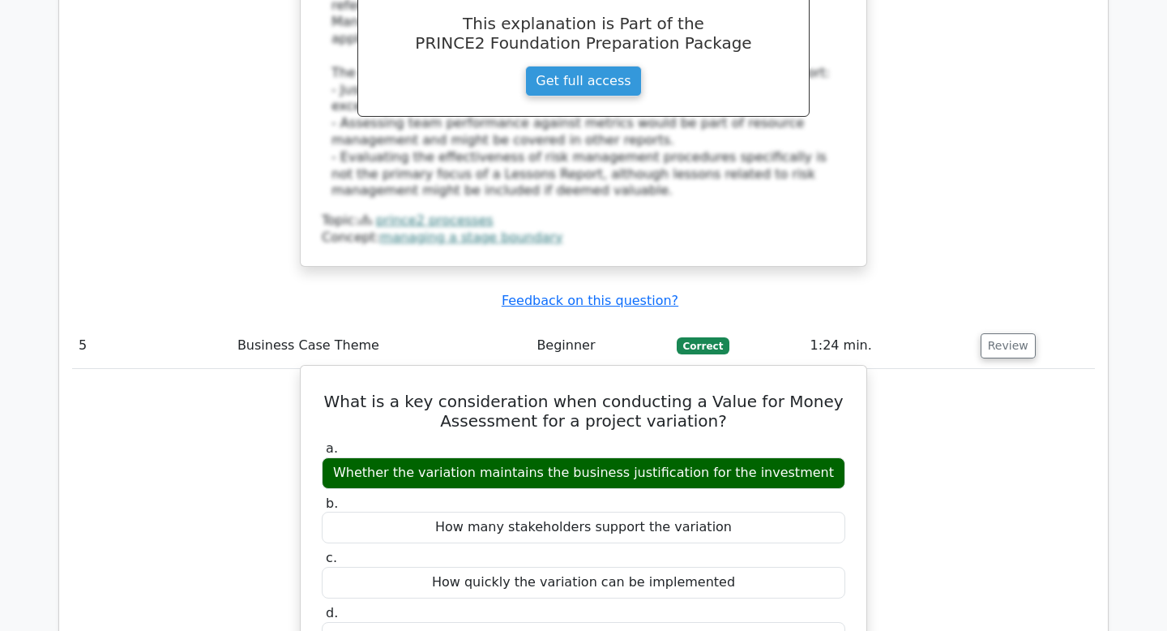
click at [616, 457] on div "Whether the variation maintains the business justification for the investment" at bounding box center [584, 473] width 524 height 32
copy div "Whether the variation maintains the business justification for the investment"
click at [578, 392] on h5 "What is a key consideration when conducting a Value for Money Assessment for a …" at bounding box center [583, 411] width 527 height 39
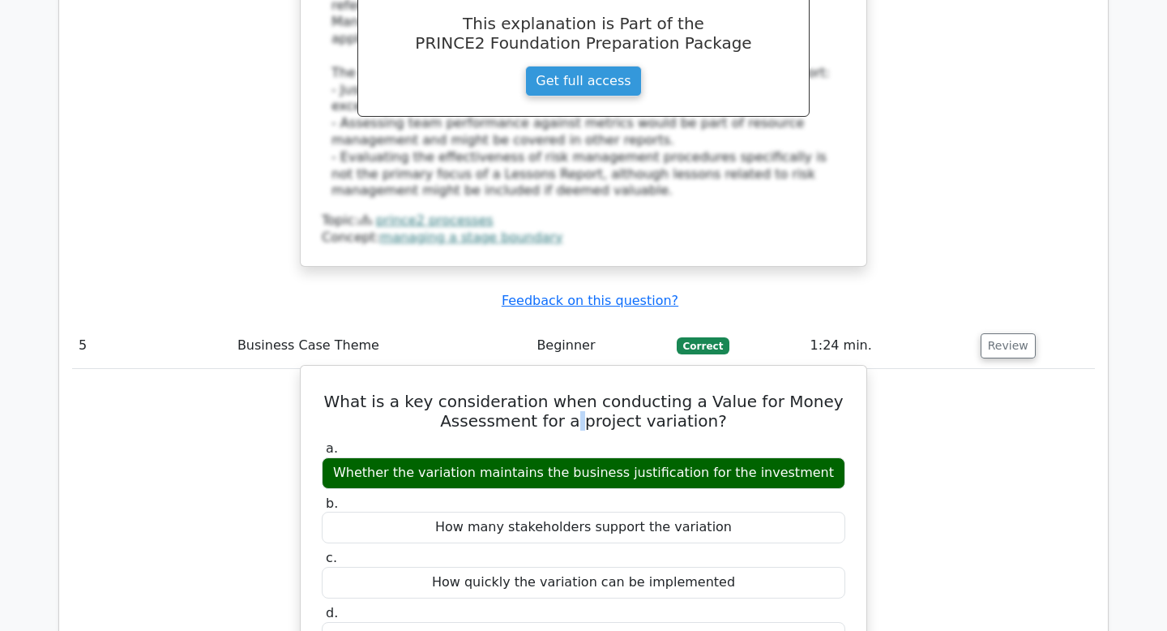
click at [578, 392] on h5 "What is a key consideration when conducting a Value for Money Assessment for a …" at bounding box center [583, 411] width 527 height 39
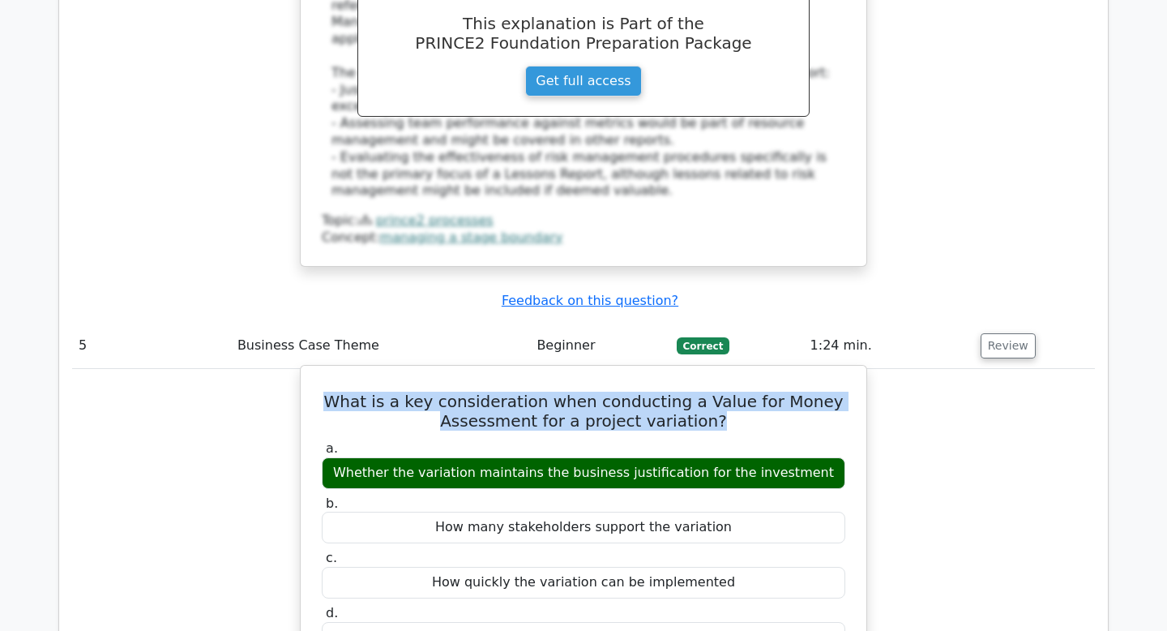
click at [578, 392] on h5 "What is a key consideration when conducting a Value for Money Assessment for a …" at bounding box center [583, 411] width 527 height 39
copy div "What is a key consideration when conducting a Value for Money Assessment for a …"
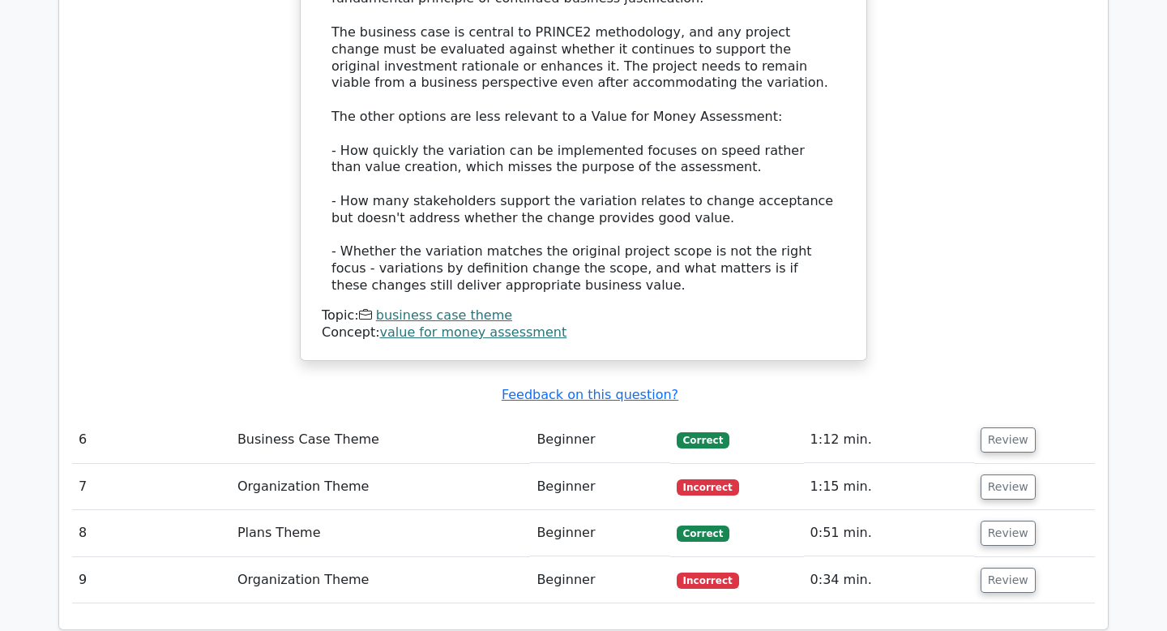
scroll to position [5266, 0]
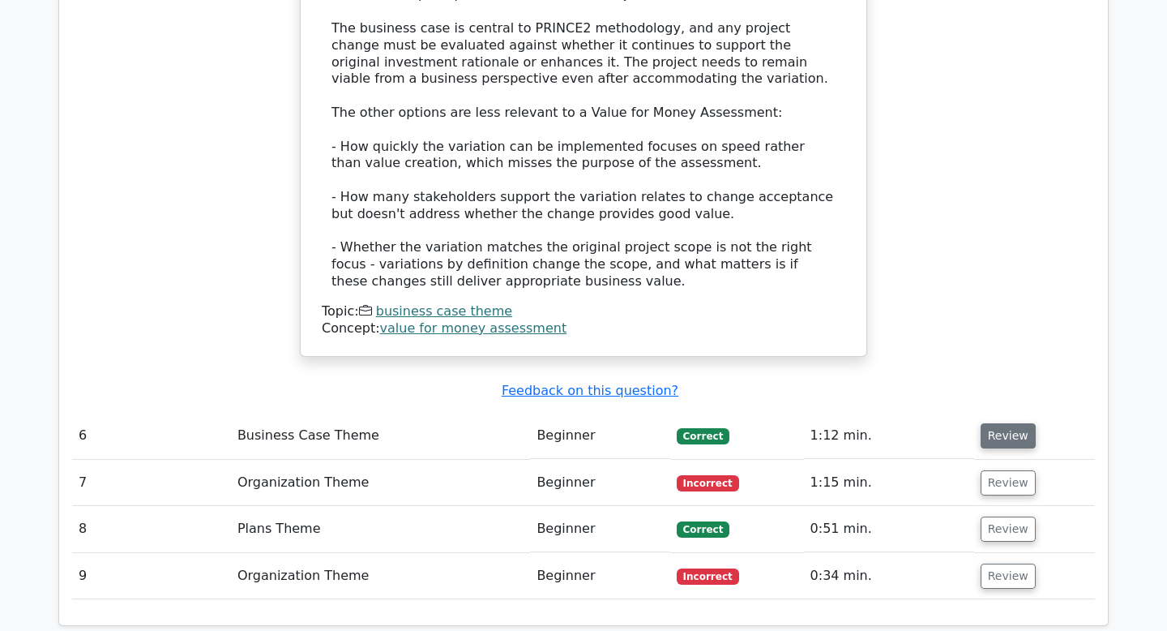
click at [981, 423] on button "Review" at bounding box center [1008, 435] width 55 height 25
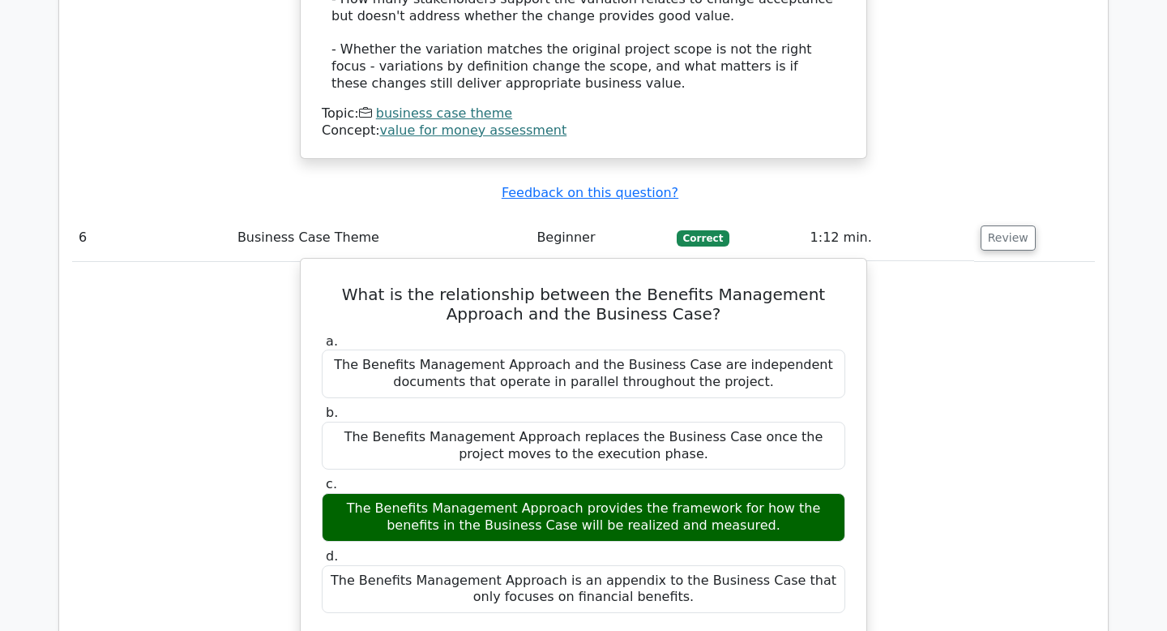
scroll to position [5467, 0]
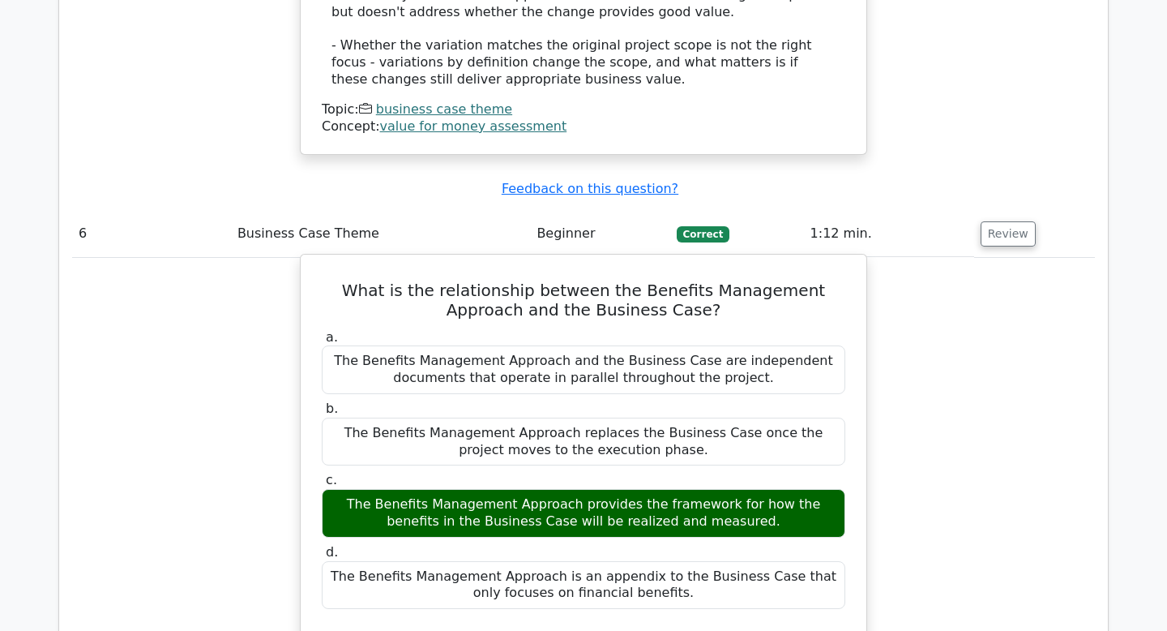
click at [771, 345] on div "The Benefits Management Approach and the Business Case are independent document…" at bounding box center [584, 369] width 524 height 49
copy div "independent"
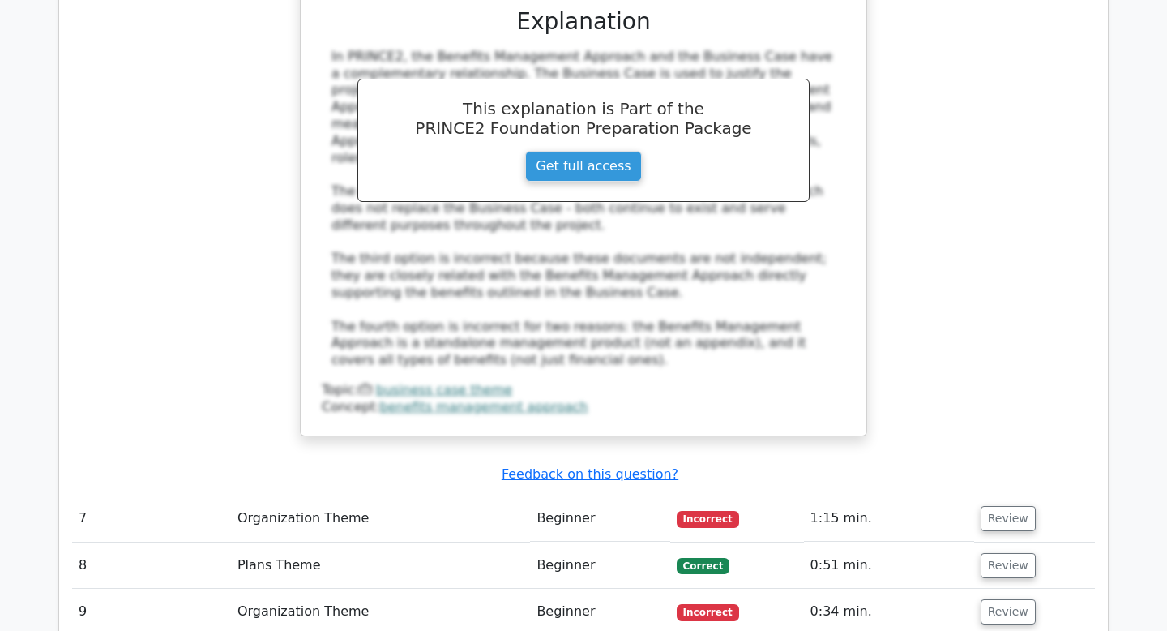
scroll to position [6157, 0]
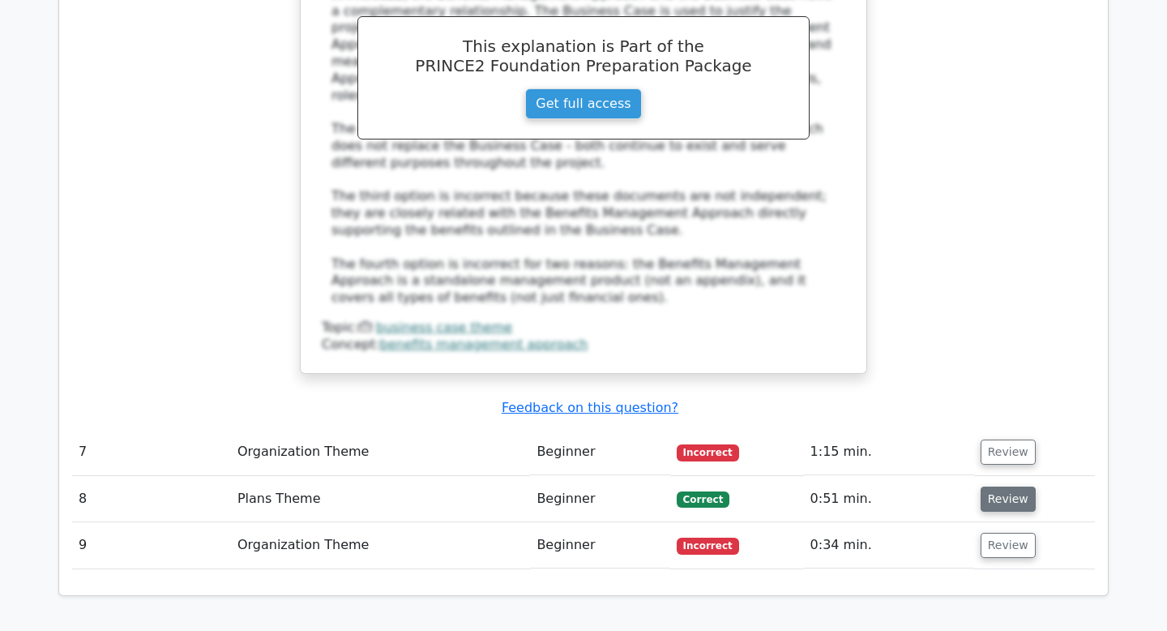
click at [1000, 486] on button "Review" at bounding box center [1008, 498] width 55 height 25
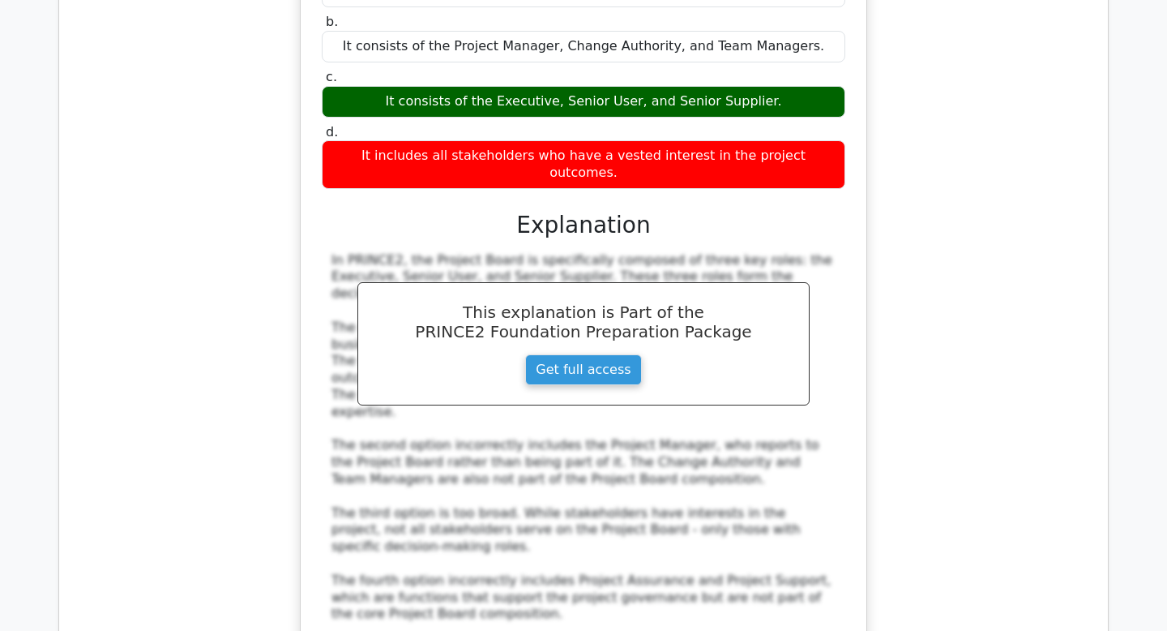
scroll to position [3141, 0]
